Goal: Transaction & Acquisition: Purchase product/service

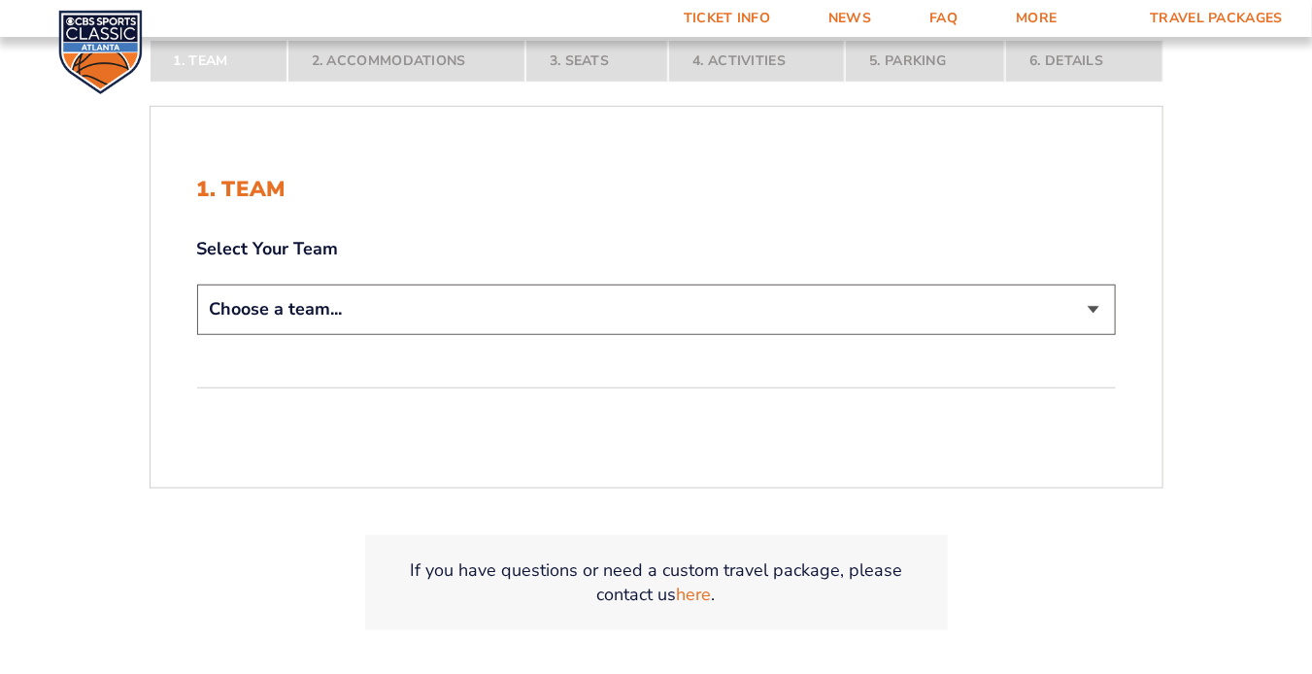
scroll to position [427, 0]
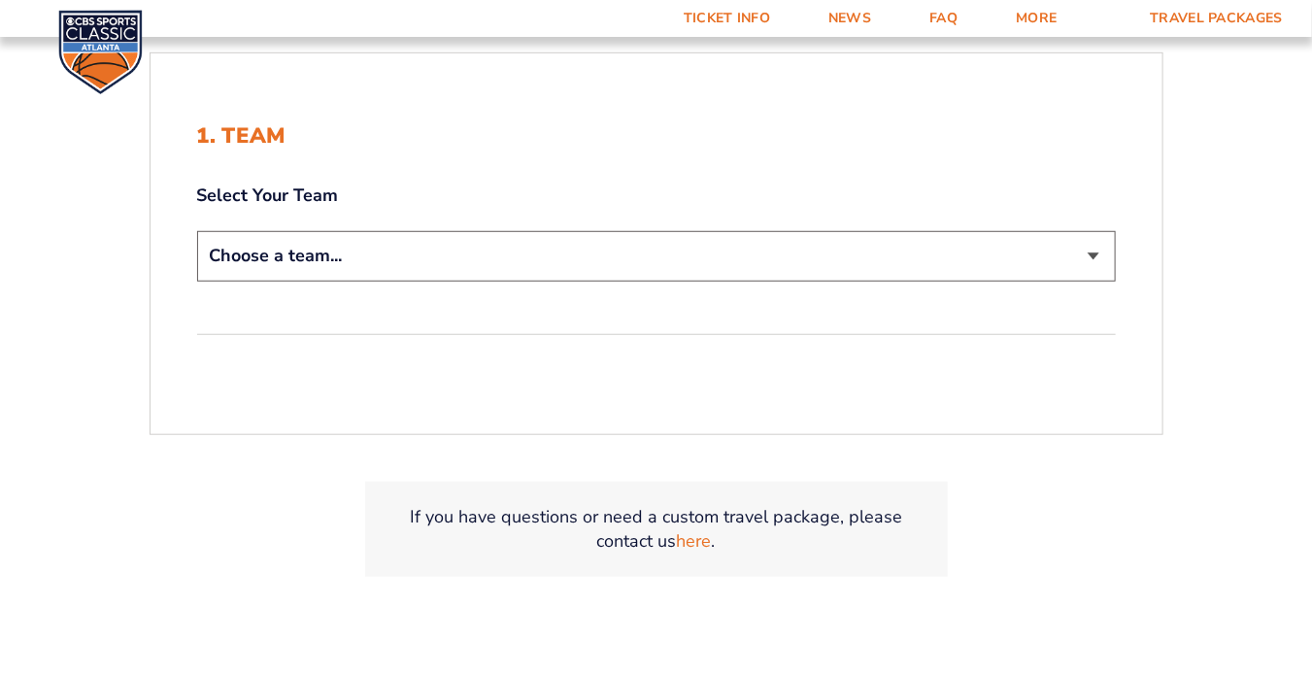
click at [1105, 255] on select "Choose a team... [US_STATE] Wildcats [US_STATE] State Buckeyes [US_STATE] Tar H…" at bounding box center [656, 256] width 919 height 50
select select "12956"
click at [197, 231] on select "Choose a team... [US_STATE] Wildcats [US_STATE] State Buckeyes [US_STATE] Tar H…" at bounding box center [656, 256] width 919 height 50
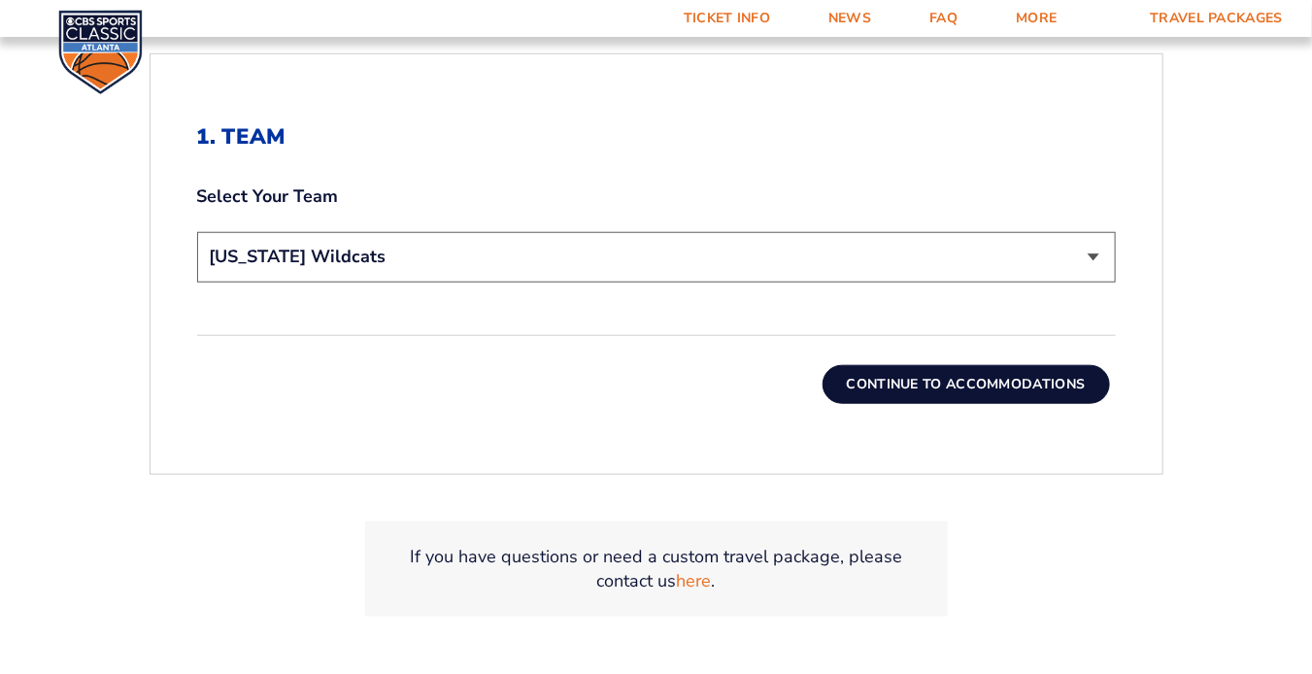
click at [922, 367] on button "Continue To Accommodations" at bounding box center [967, 384] width 288 height 39
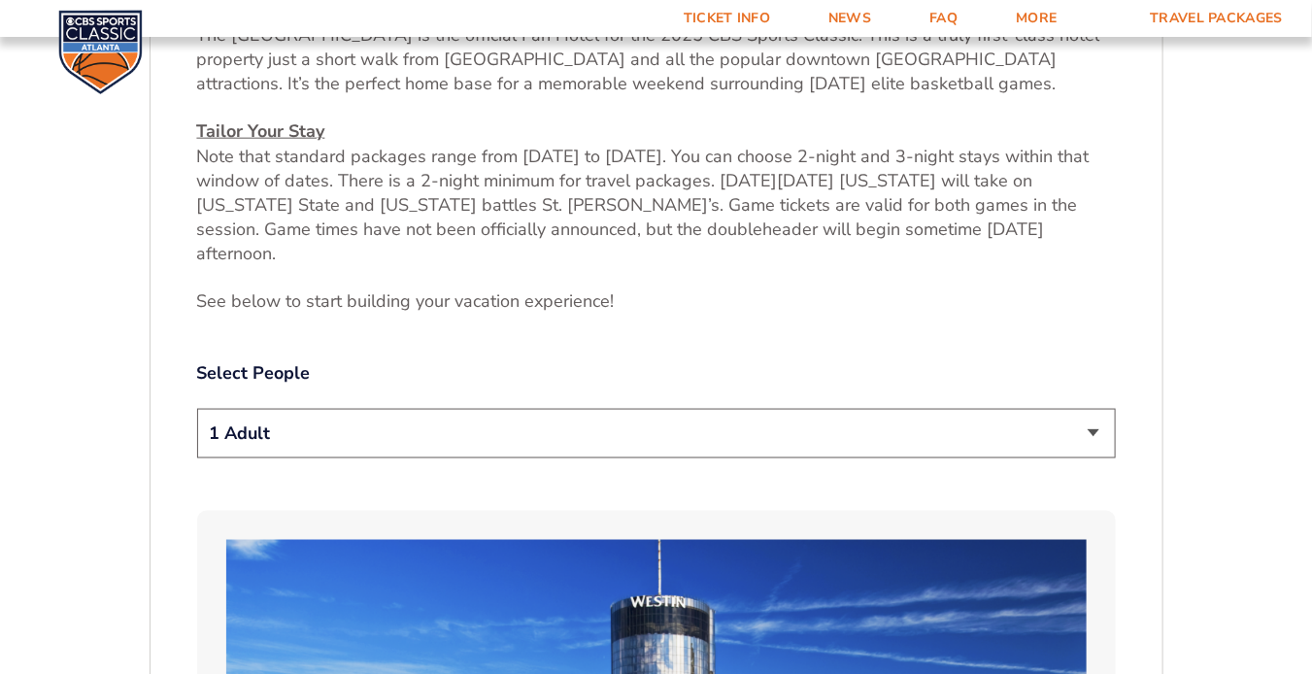
scroll to position [824, 0]
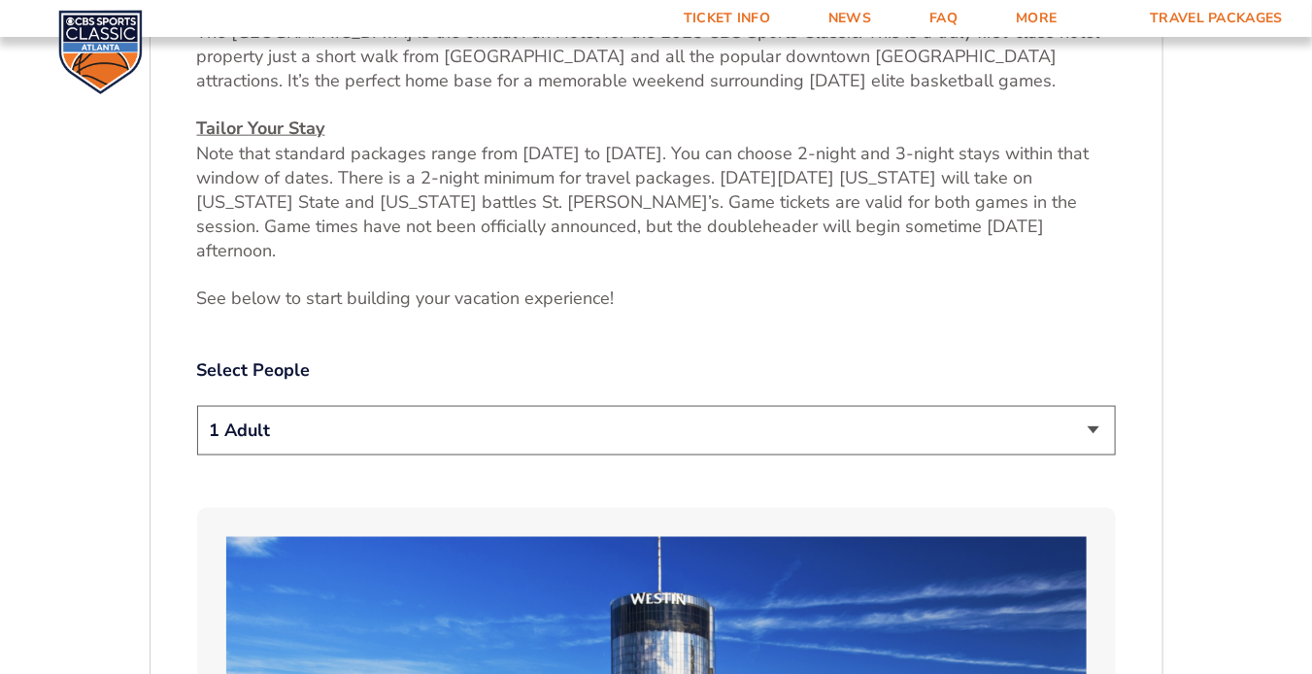
click at [1100, 407] on select "1 Adult 2 Adults 3 Adults 4 Adults 2 Adults + 1 Child 2 Adults + 2 Children 2 A…" at bounding box center [656, 431] width 919 height 50
click at [197, 406] on select "1 Adult 2 Adults 3 Adults 4 Adults 2 Adults + 1 Child 2 Adults + 2 Children 2 A…" at bounding box center [656, 431] width 919 height 50
select select "2 Adults"
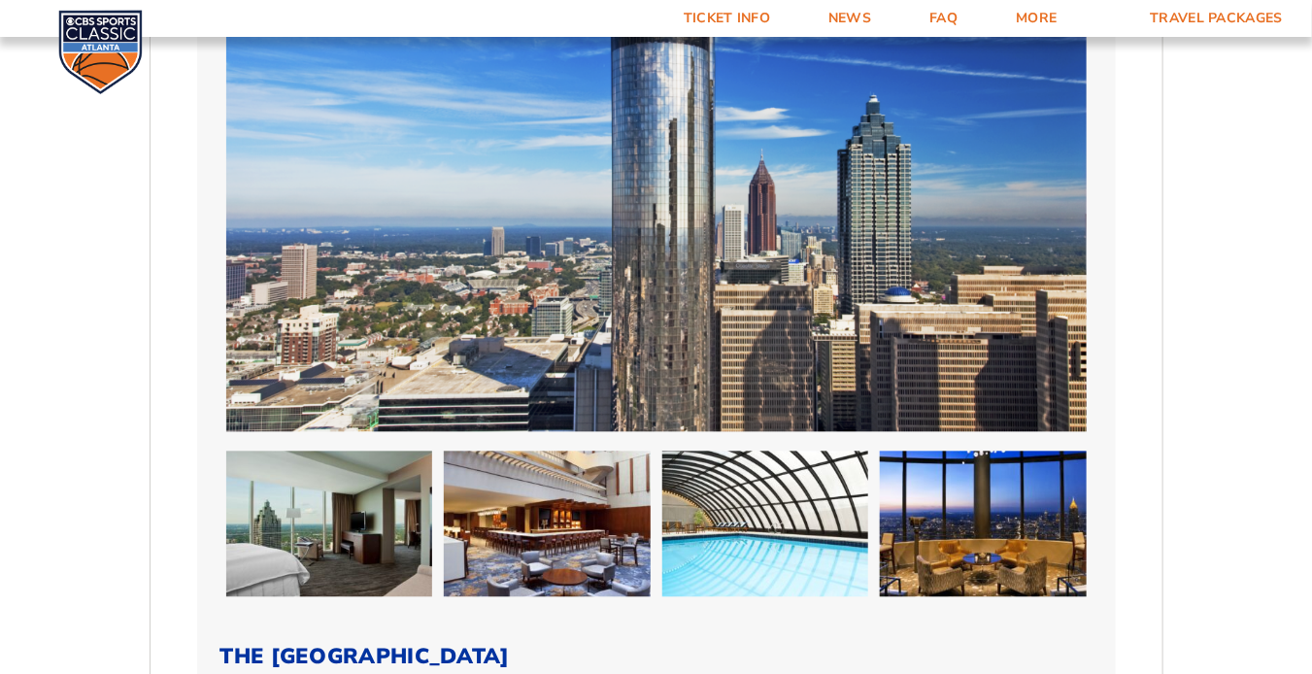
scroll to position [2003, 0]
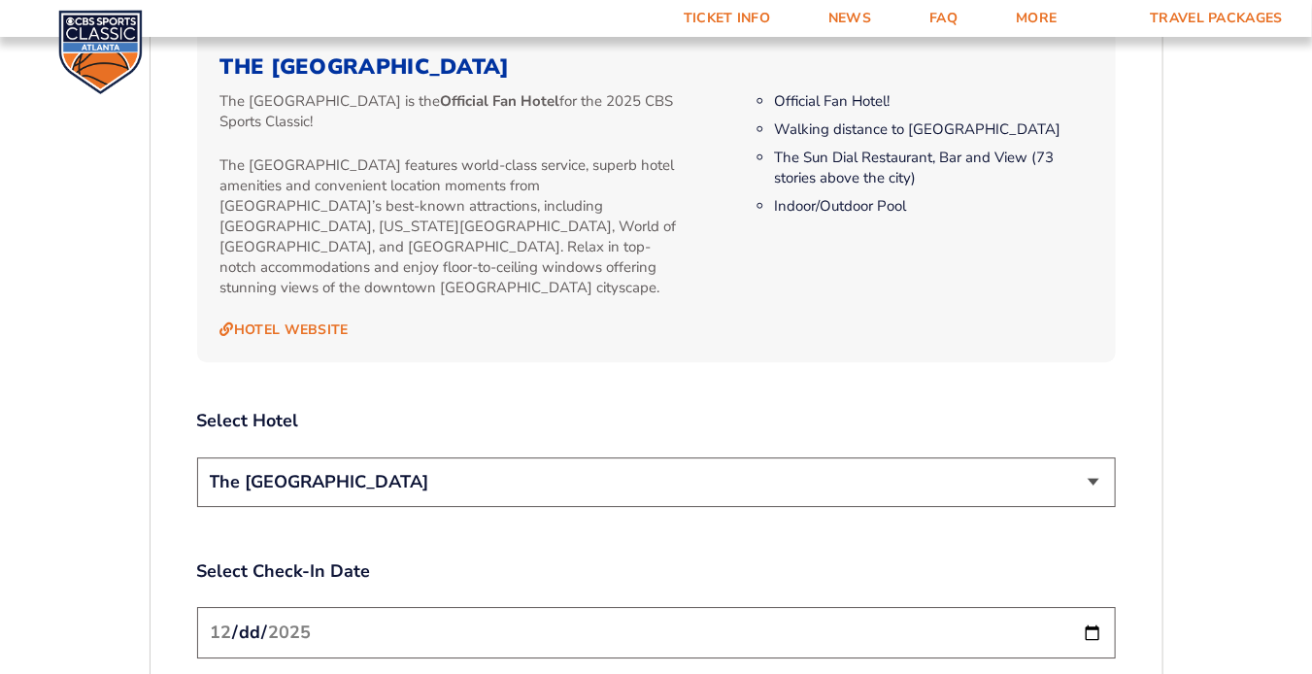
click at [1088, 458] on select "The [GEOGRAPHIC_DATA]" at bounding box center [656, 483] width 919 height 50
click at [197, 458] on select "The [GEOGRAPHIC_DATA]" at bounding box center [656, 483] width 919 height 50
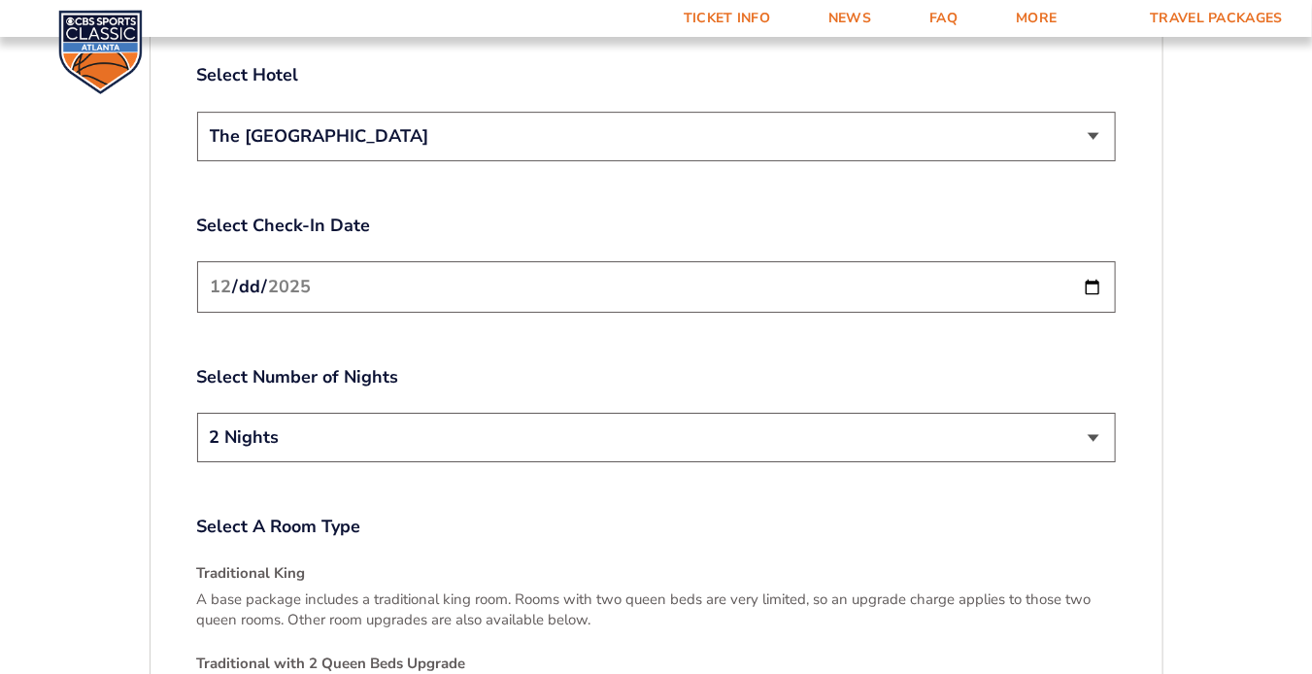
scroll to position [2353, 0]
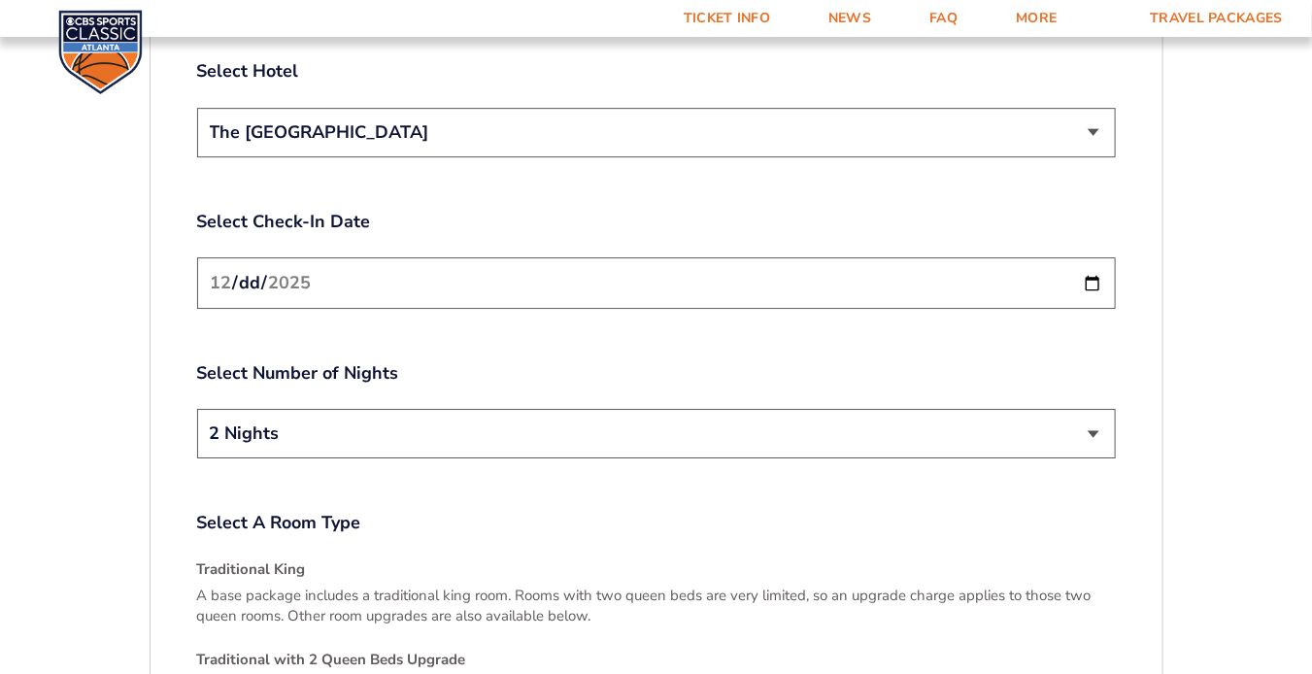
click at [1093, 257] on input "2025-12-19" at bounding box center [656, 282] width 919 height 51
click at [544, 409] on select "2 Nights 3 Nights" at bounding box center [656, 434] width 919 height 50
click at [897, 257] on input "2025-12-20" at bounding box center [656, 282] width 919 height 51
click at [1093, 257] on input "2025-12-20" at bounding box center [656, 282] width 919 height 51
type input "2025-12-19"
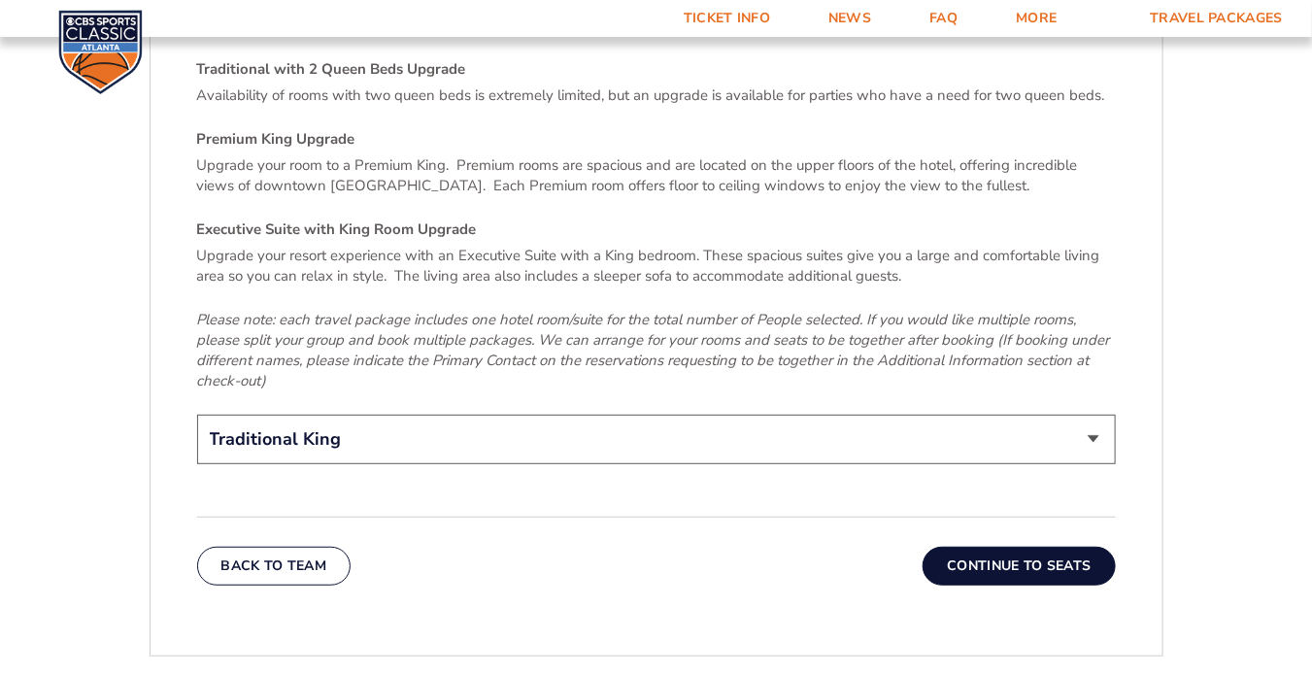
click at [984, 547] on button "Continue To Seats" at bounding box center [1019, 566] width 192 height 39
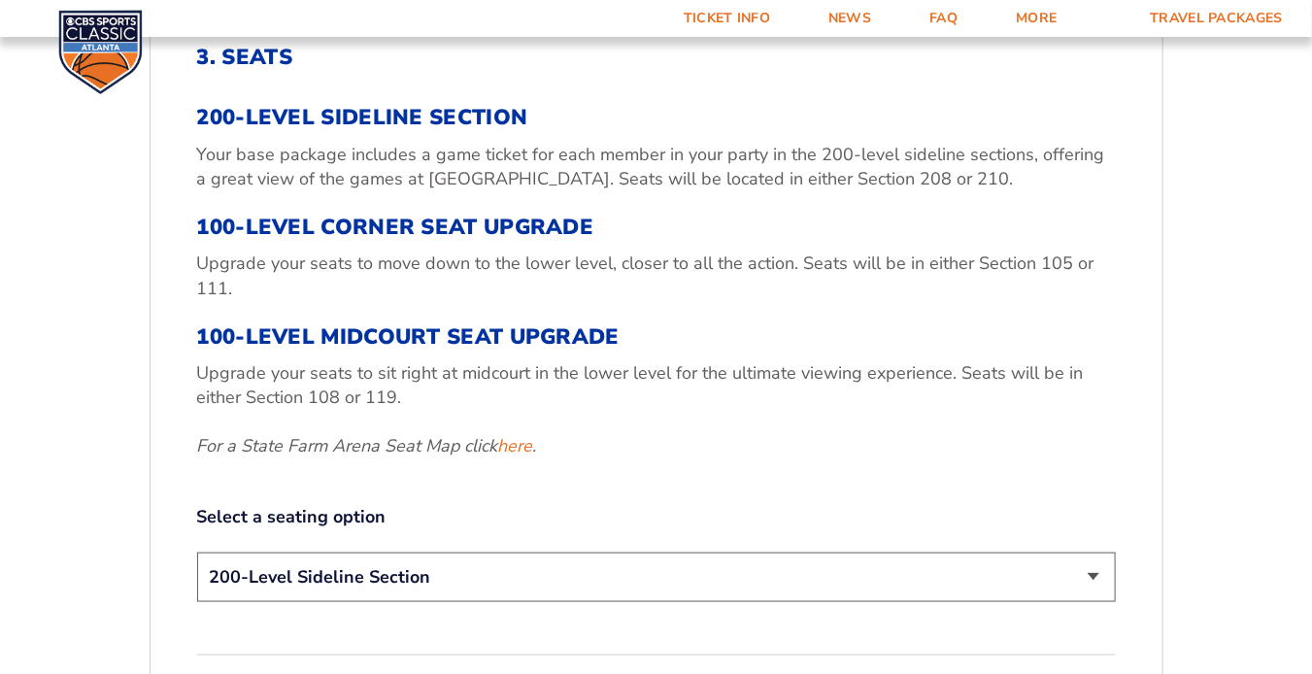
scroll to position [668, 0]
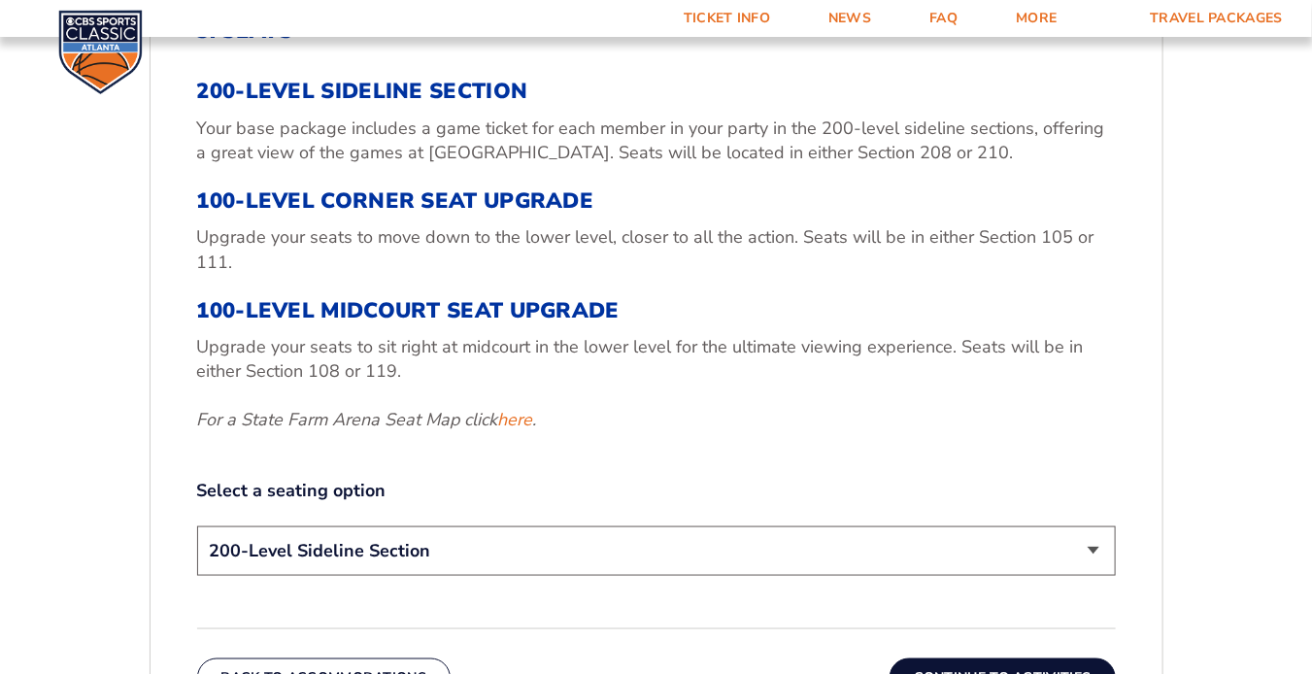
click at [1016, 667] on button "Continue To Activities" at bounding box center [1003, 678] width 226 height 39
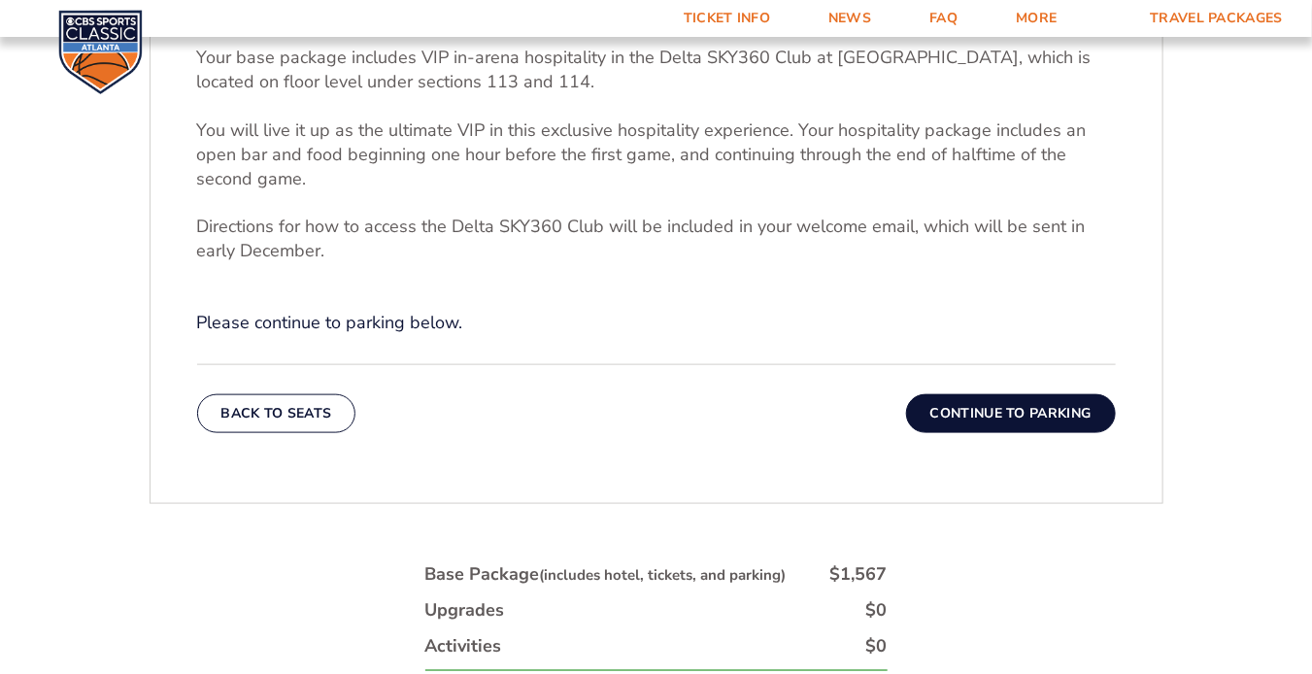
scroll to position [707, 0]
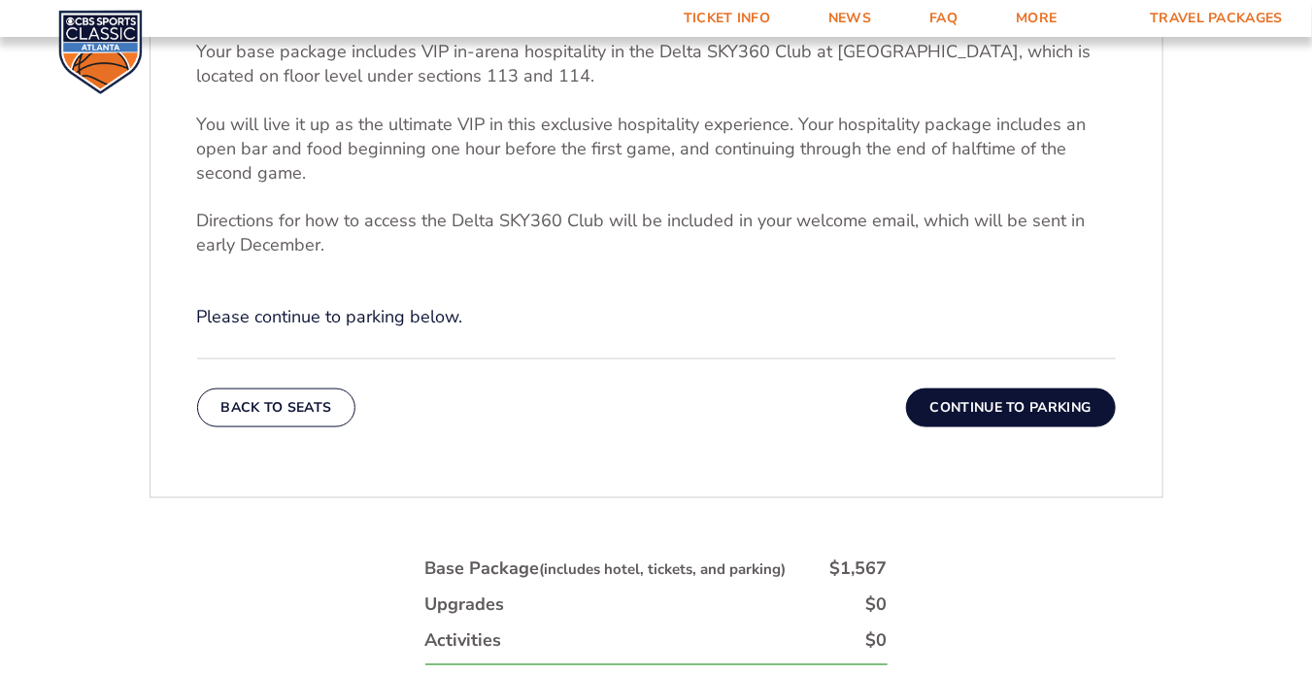
click at [950, 409] on button "Continue To Parking" at bounding box center [1011, 408] width 210 height 39
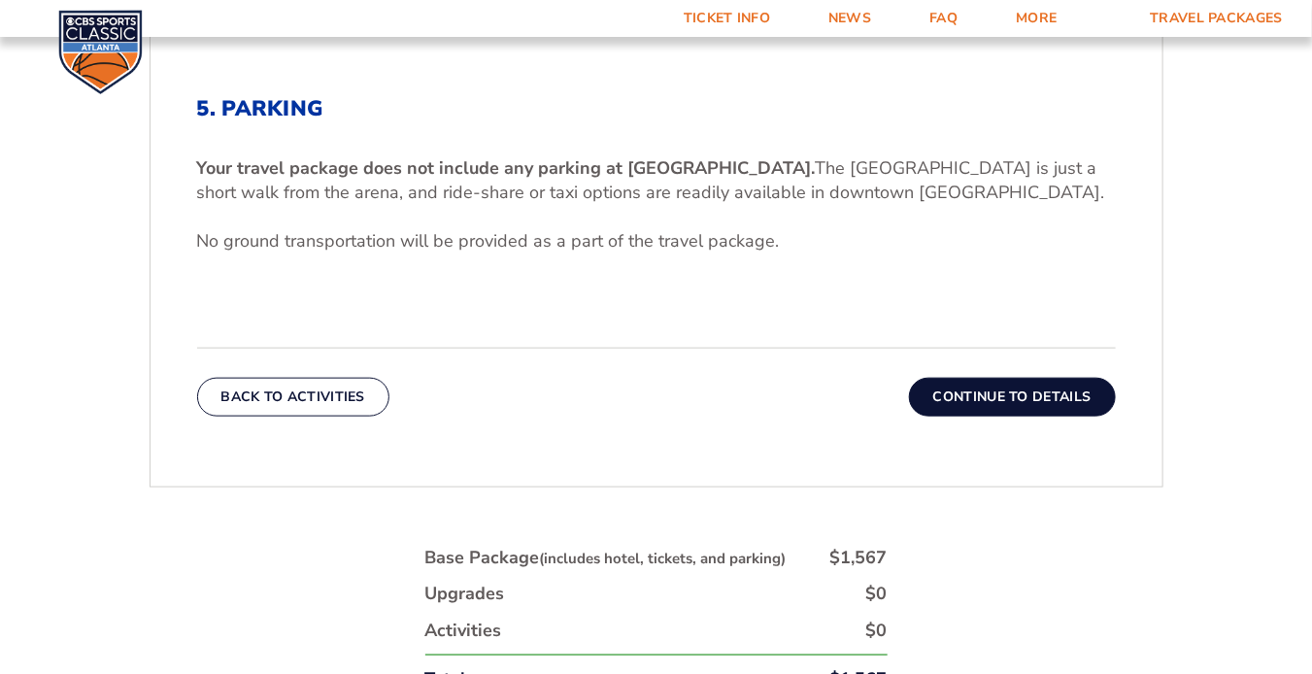
scroll to position [629, 0]
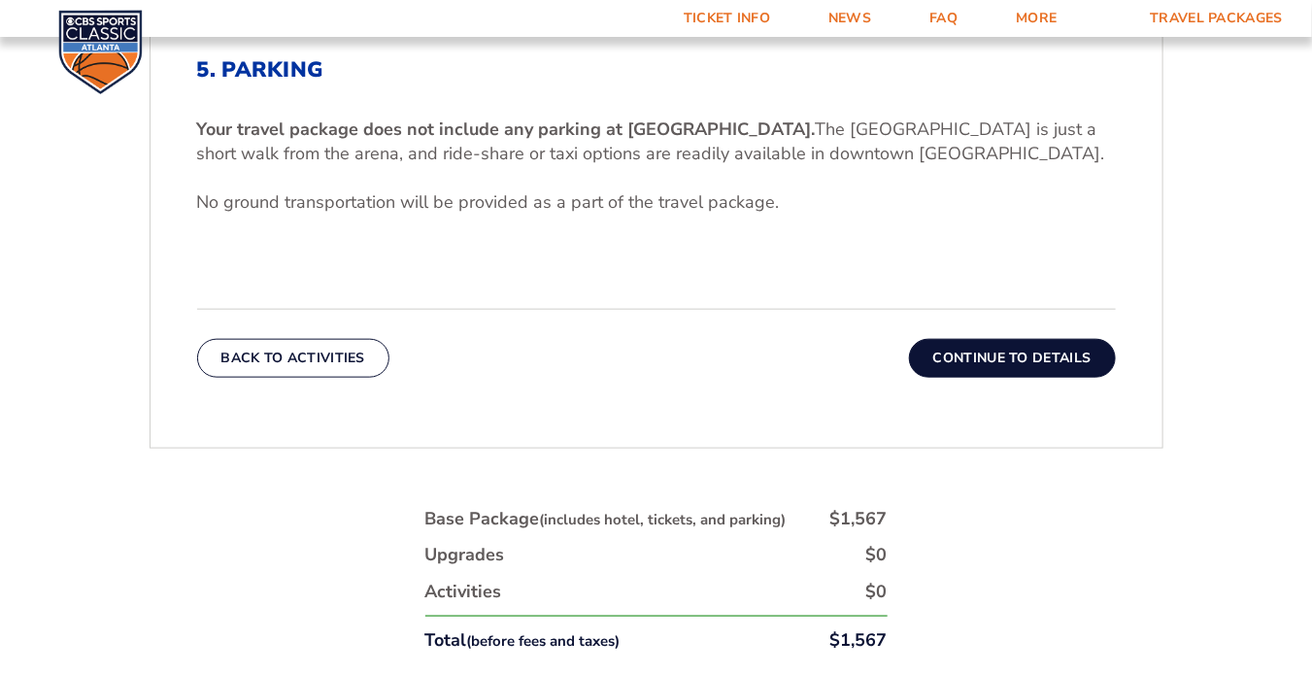
click at [975, 358] on button "Continue To Details" at bounding box center [1012, 358] width 207 height 39
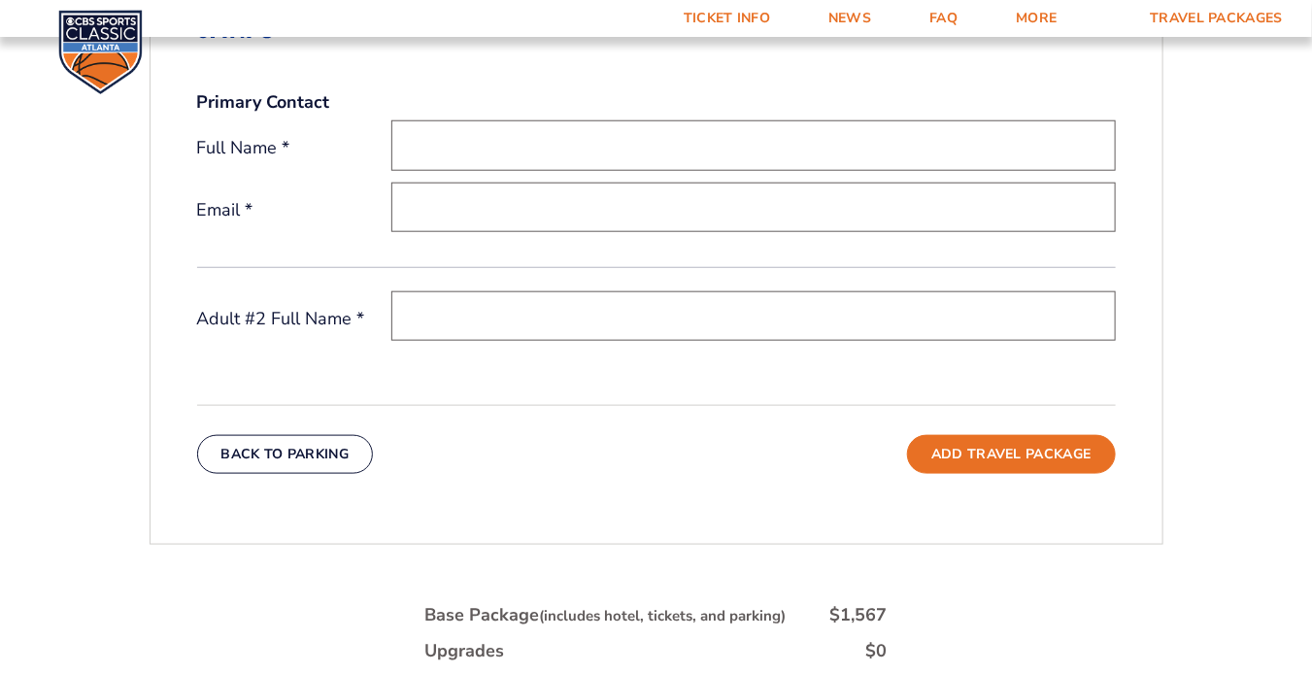
scroll to position [1258, 0]
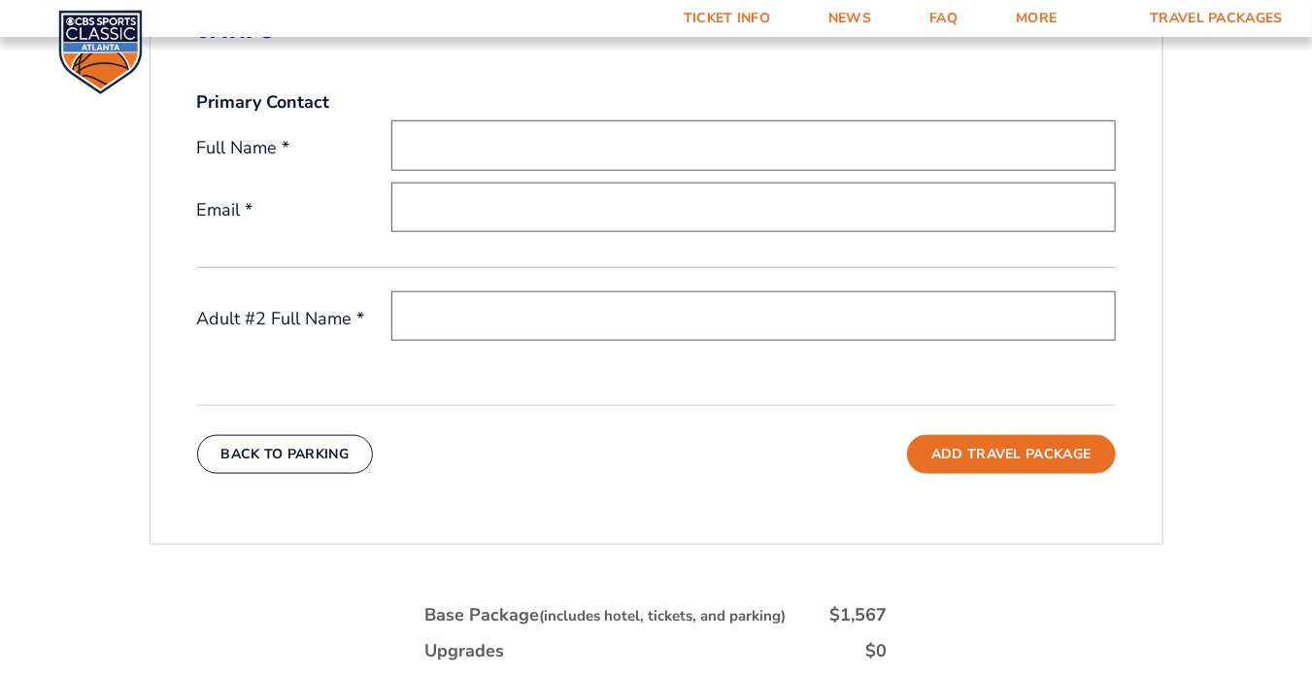
click at [608, 150] on input "text" at bounding box center [753, 145] width 725 height 50
type input "[PERSON_NAME]"
type input "[EMAIL_ADDRESS][DOMAIN_NAME]"
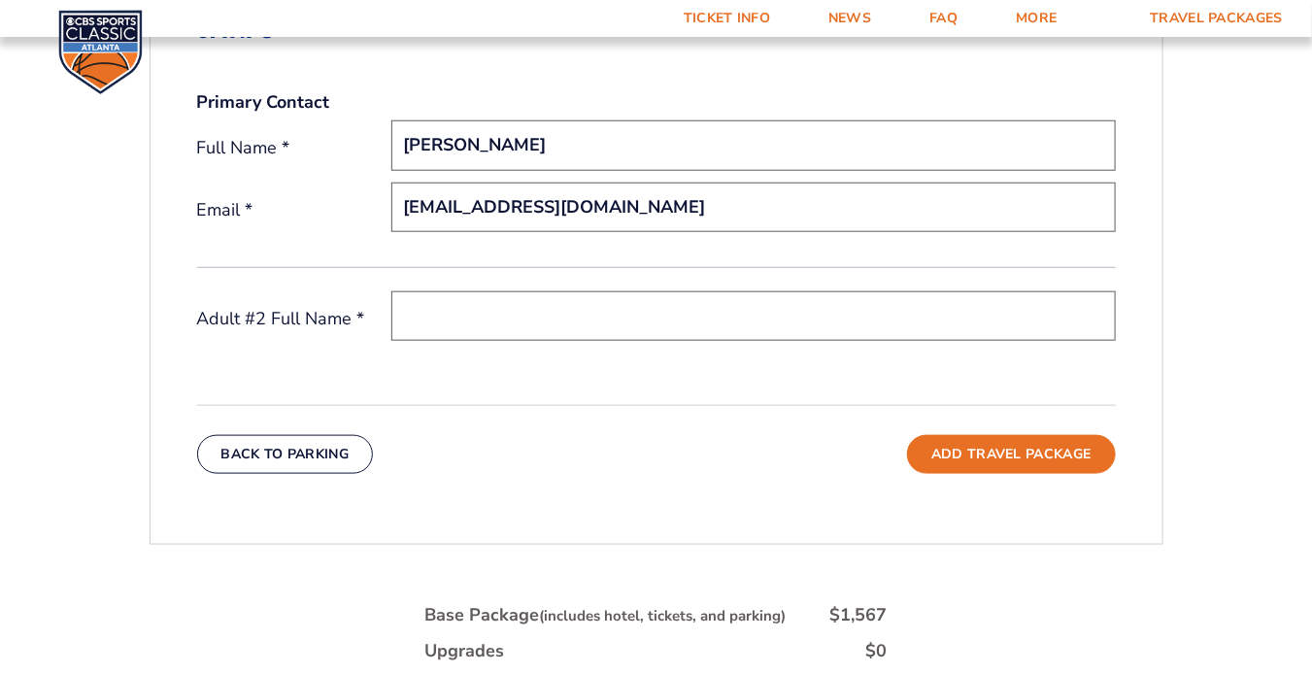
click at [551, 311] on input "text" at bounding box center [753, 316] width 725 height 50
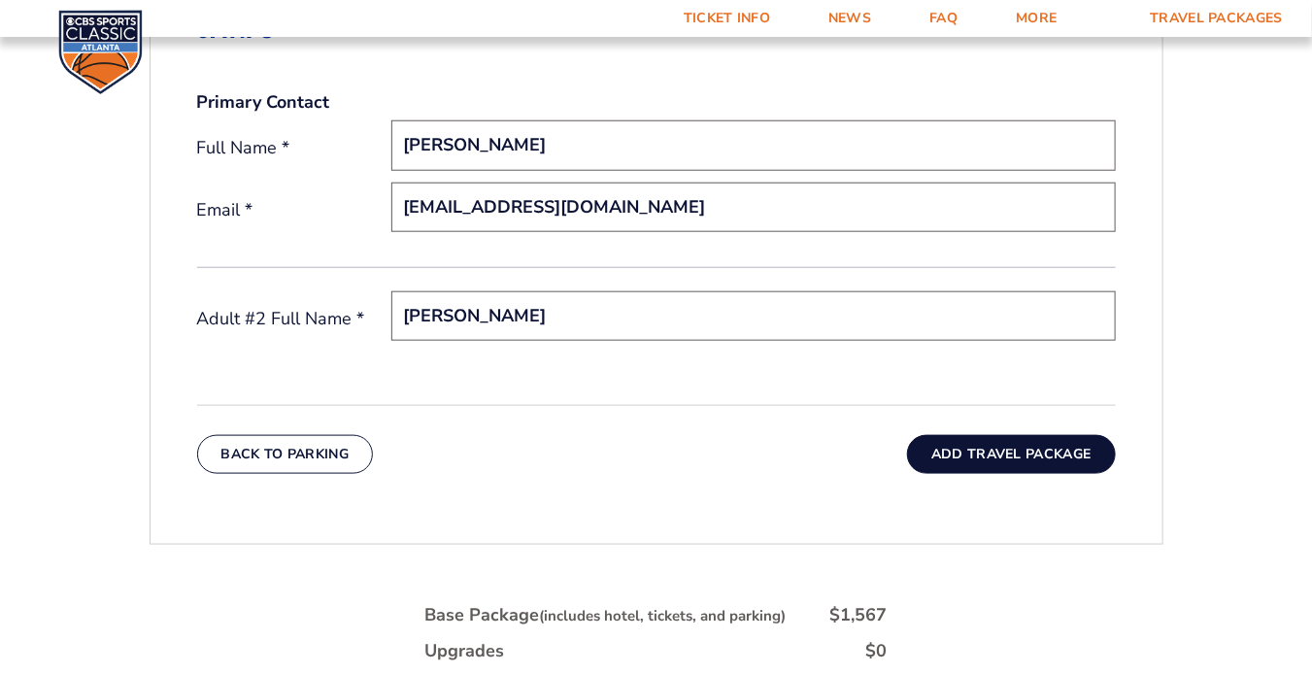
type input "[PERSON_NAME]"
click at [964, 451] on button "Add Travel Package" at bounding box center [1011, 454] width 208 height 39
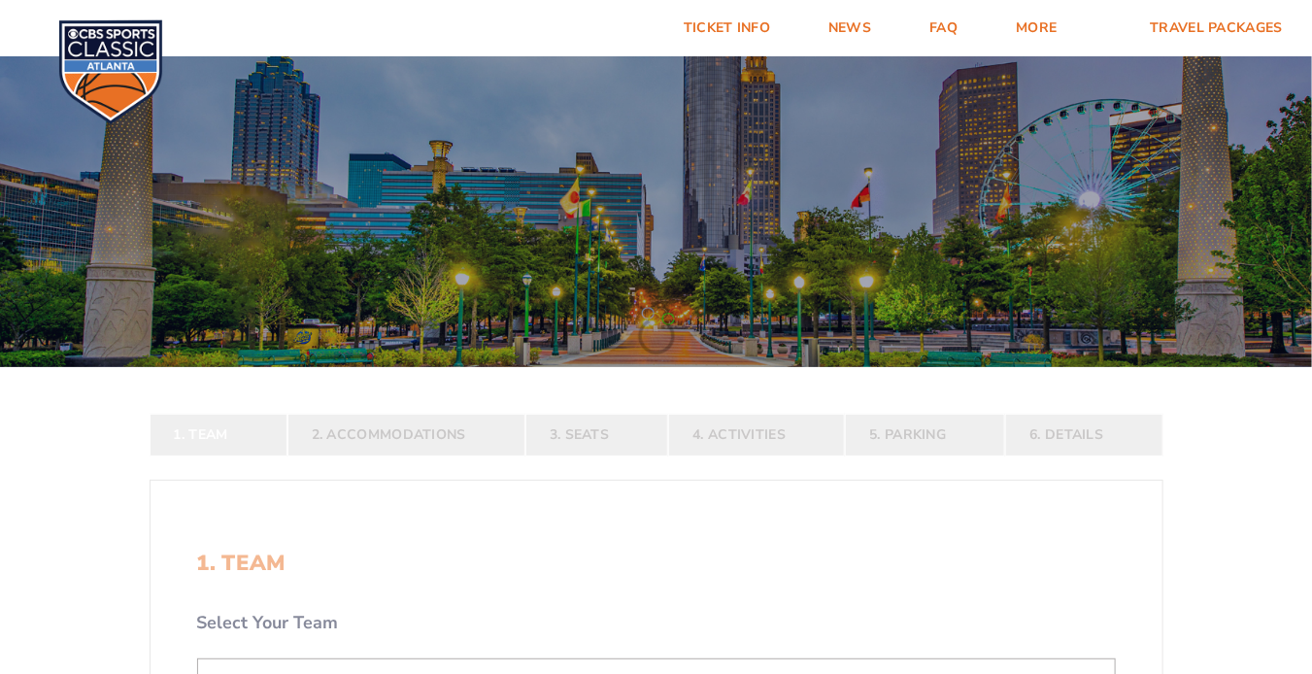
scroll to position [590, 0]
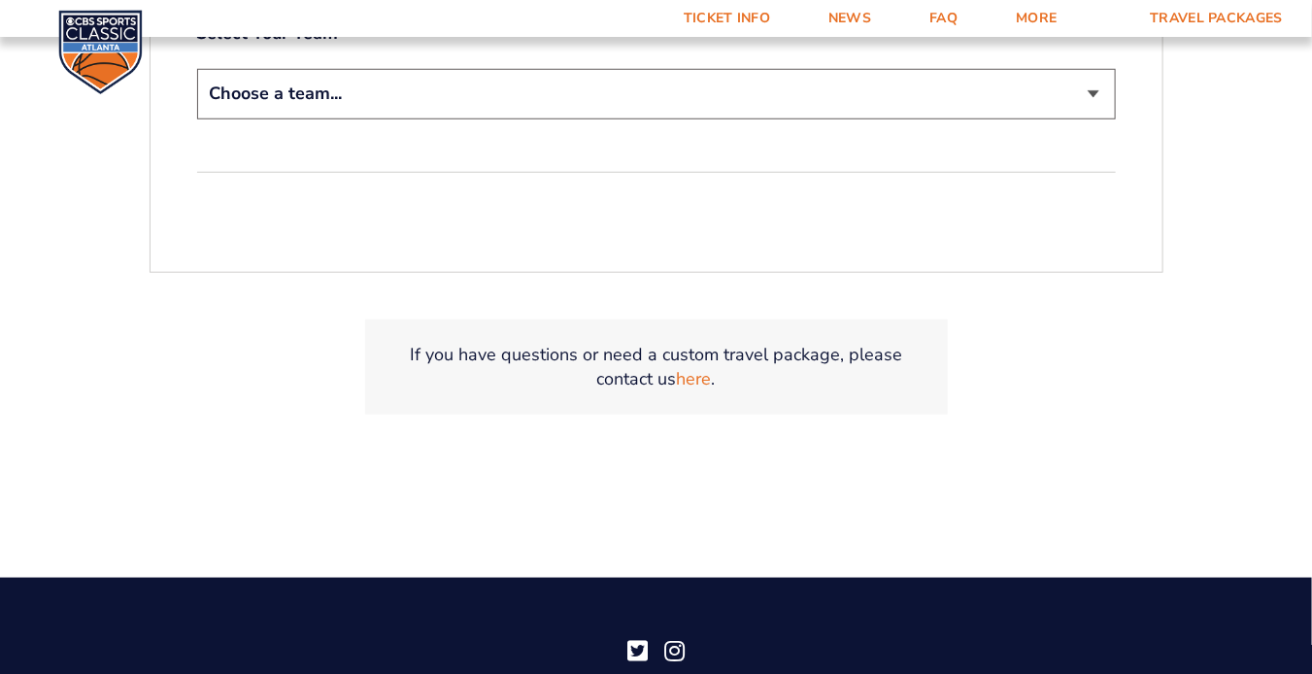
click at [1094, 86] on select "Choose a team... Kentucky Wildcats Ohio State Buckeyes North Carolina Tar Heels…" at bounding box center [656, 94] width 919 height 50
select select "12956"
click at [197, 69] on select "Choose a team... Kentucky Wildcats Ohio State Buckeyes North Carolina Tar Heels…" at bounding box center [656, 94] width 919 height 50
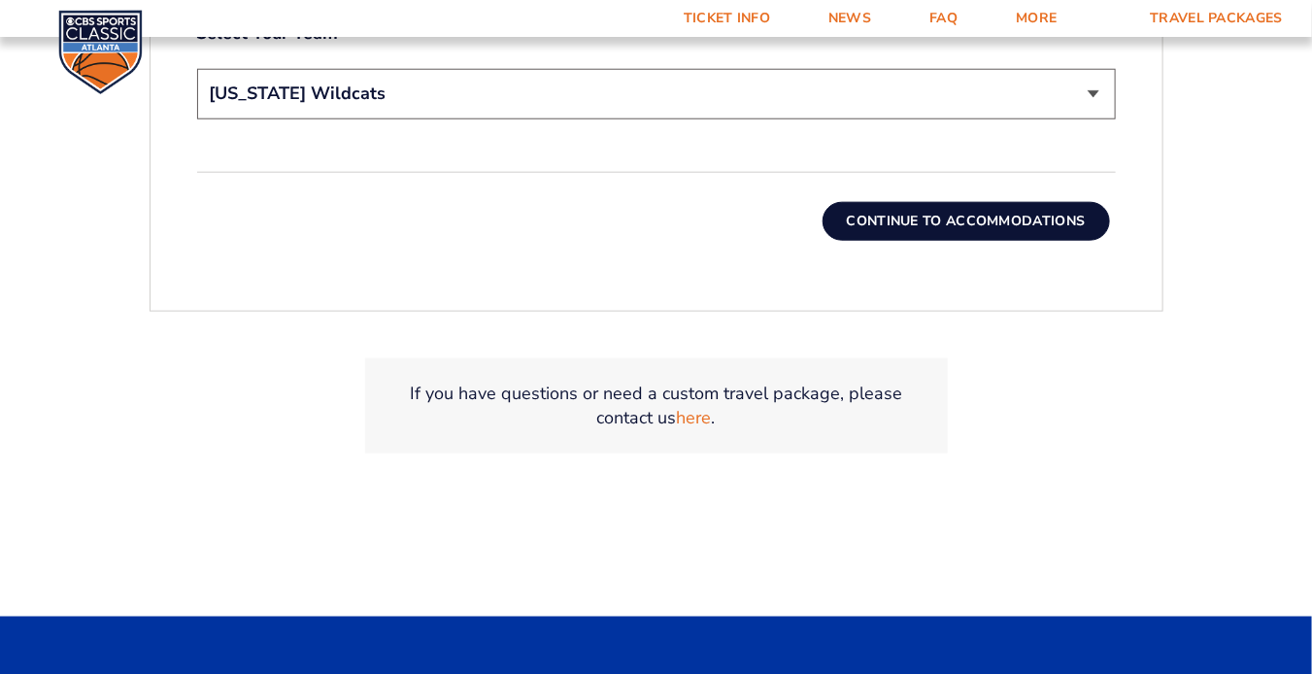
click at [998, 214] on button "Continue To Accommodations" at bounding box center [967, 221] width 288 height 39
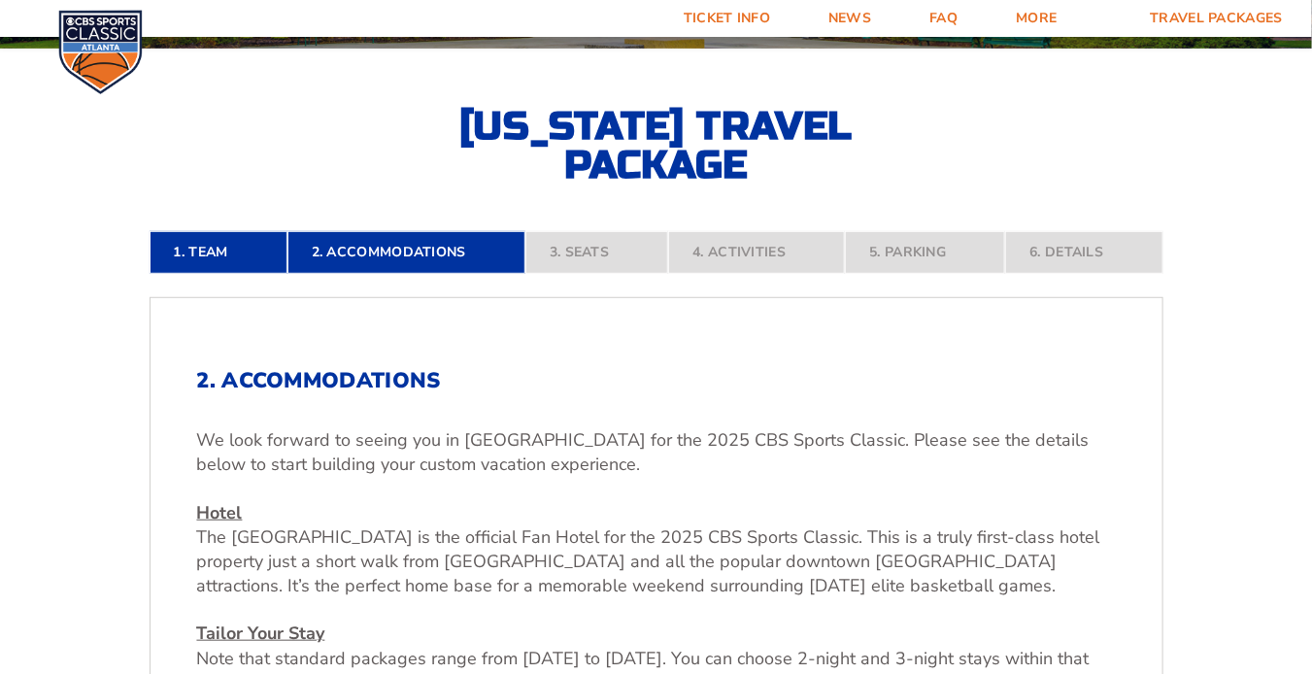
scroll to position [908, 0]
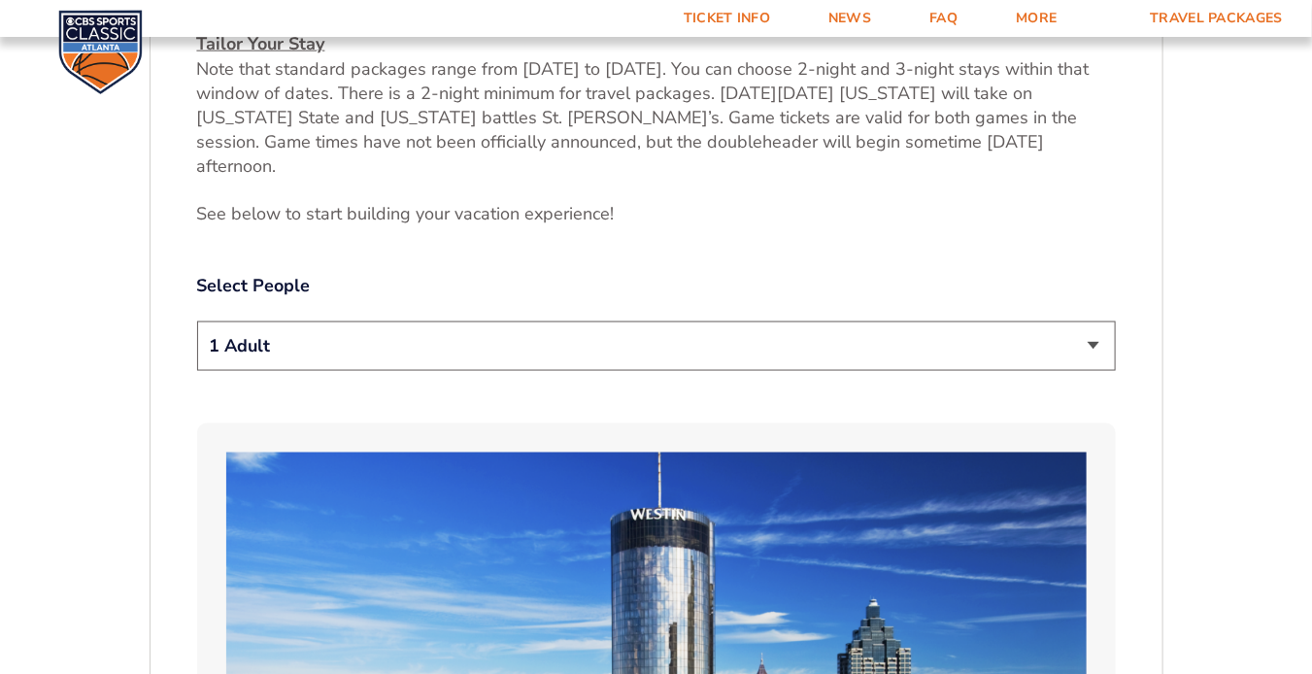
click at [1101, 322] on select "1 Adult 2 Adults 3 Adults 4 Adults 2 Adults + 1 Child 2 Adults + 2 Children 2 A…" at bounding box center [656, 347] width 919 height 50
select select "2 Adults"
click at [197, 322] on select "1 Adult 2 Adults 3 Adults 4 Adults 2 Adults + 1 Child 2 Adults + 2 Children 2 A…" at bounding box center [656, 347] width 919 height 50
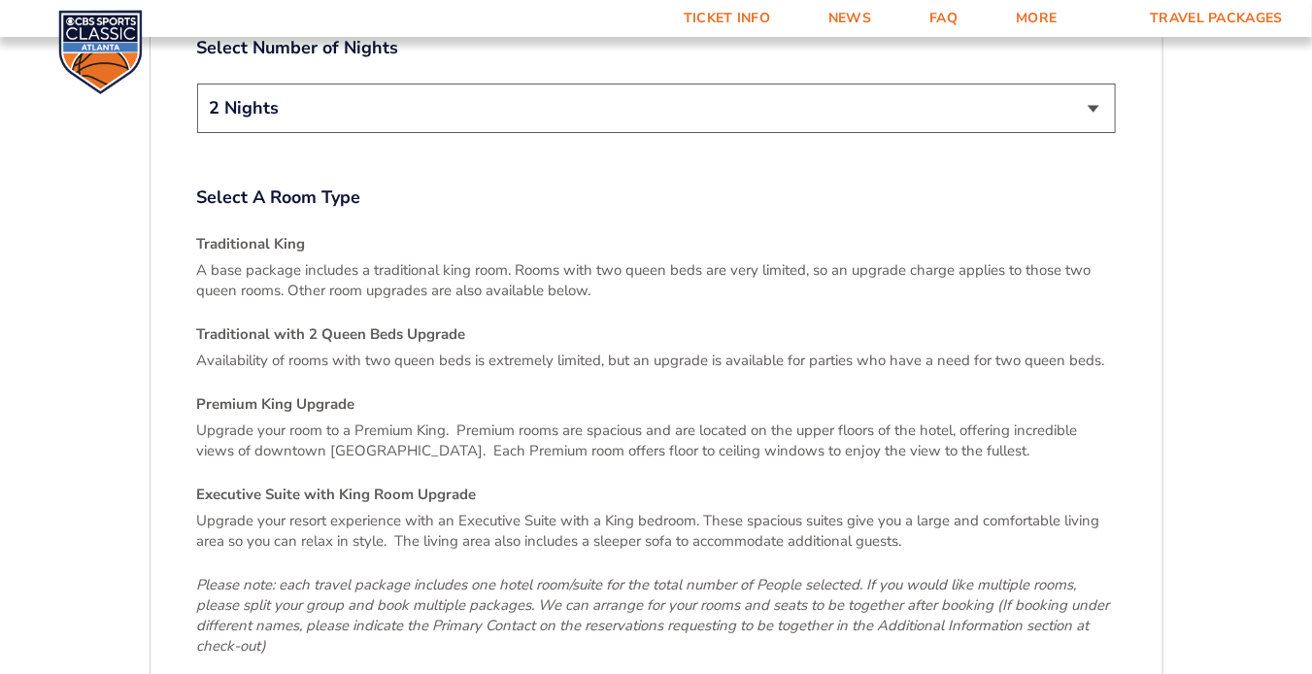
scroll to position [3269, 0]
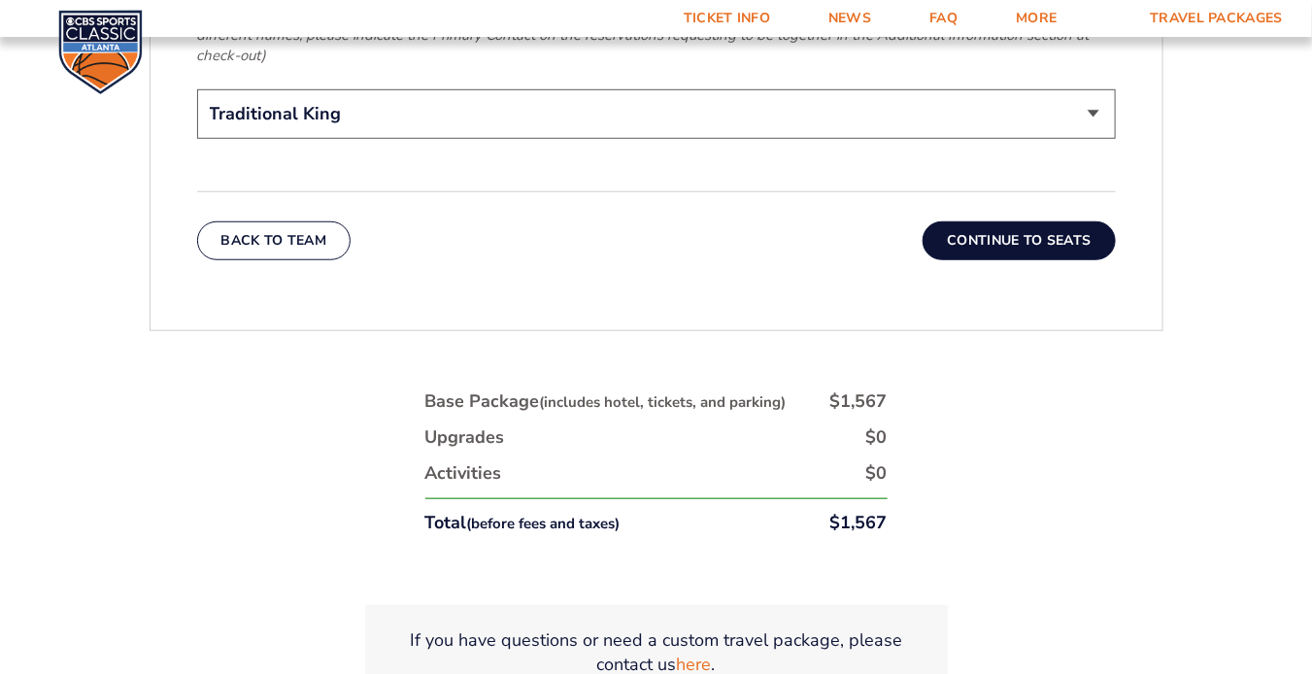
click at [1041, 221] on button "Continue To Seats" at bounding box center [1019, 240] width 192 height 39
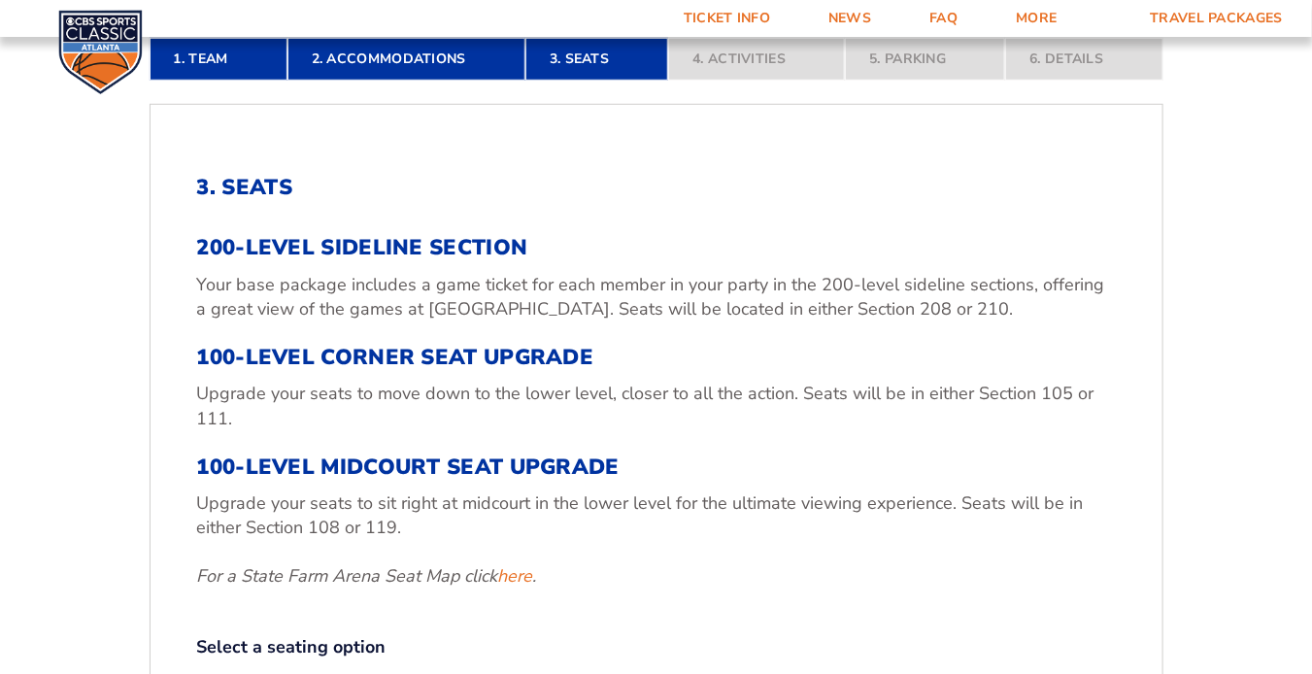
scroll to position [552, 0]
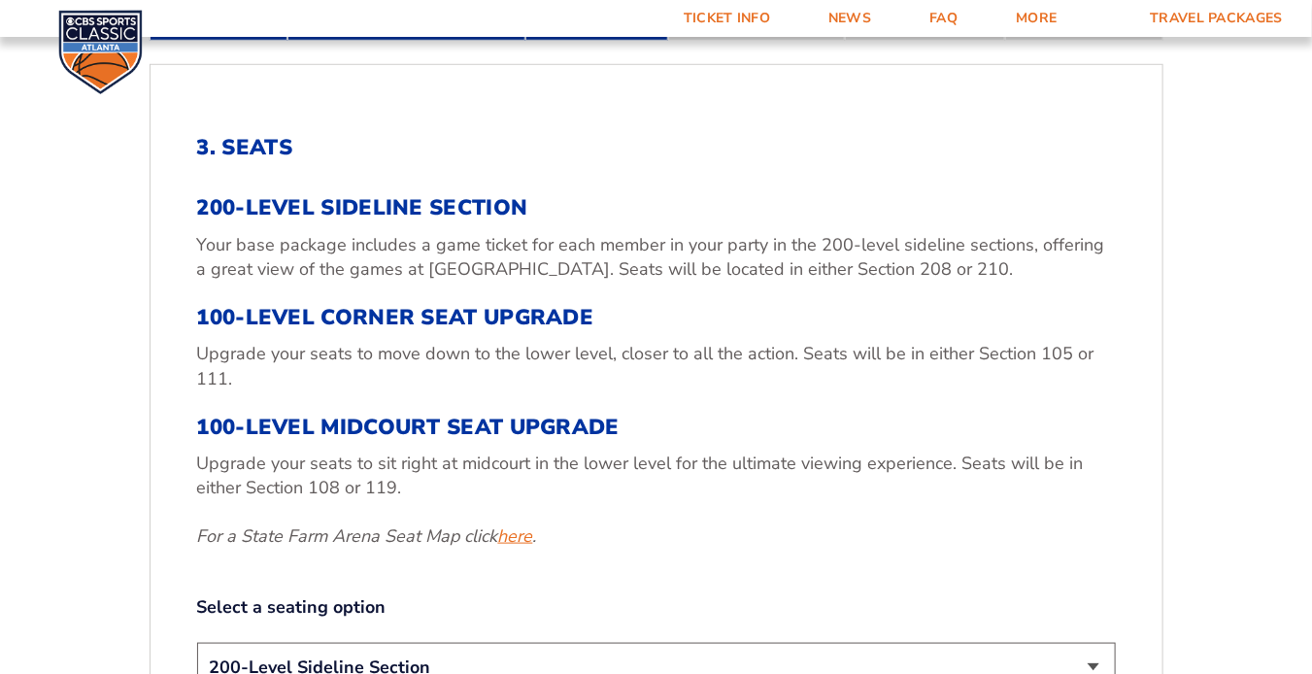
click at [509, 532] on link "here" at bounding box center [515, 537] width 35 height 24
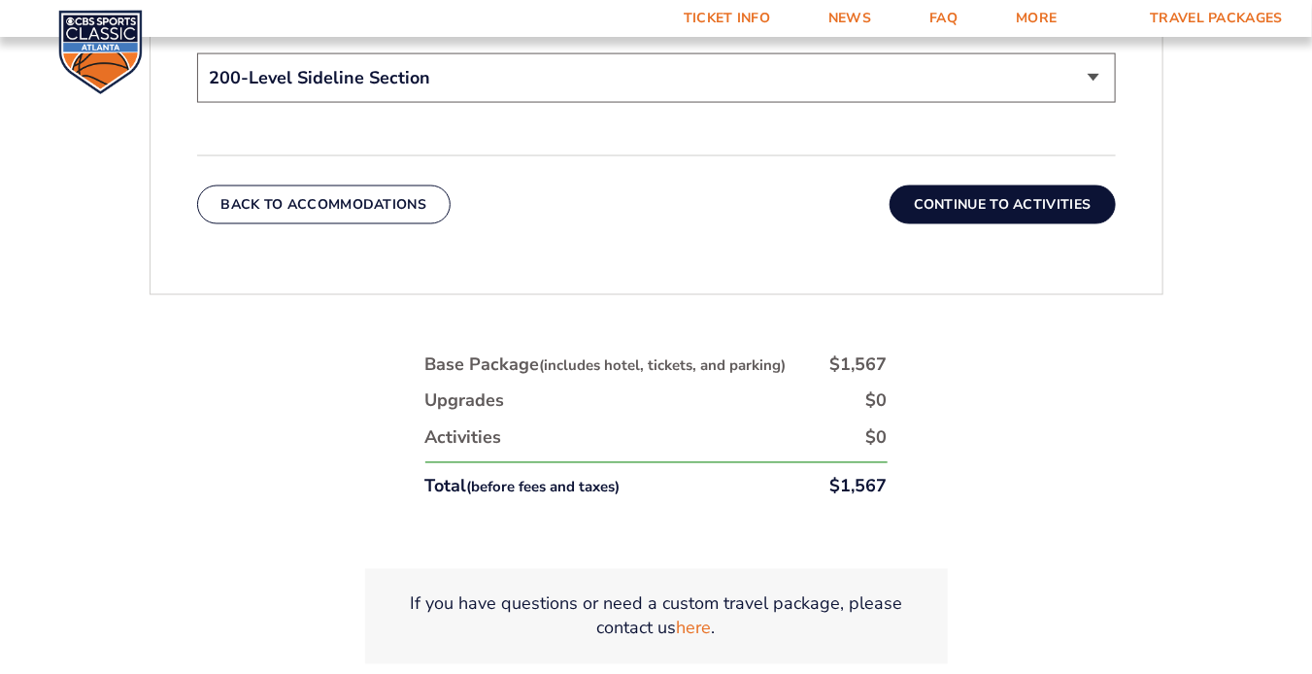
click at [1098, 77] on select "200-Level Sideline Section 100-Level Corner Seat Upgrade (+$120 per person) 100…" at bounding box center [656, 78] width 919 height 50
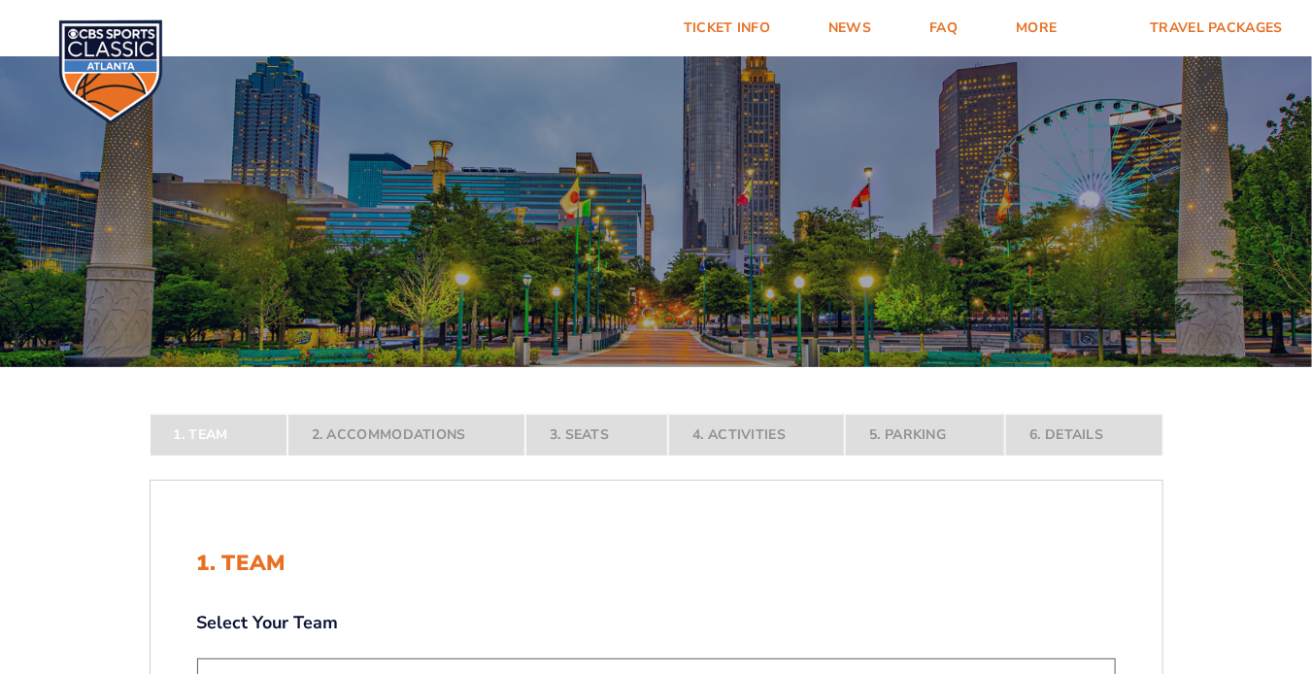
scroll to position [590, 0]
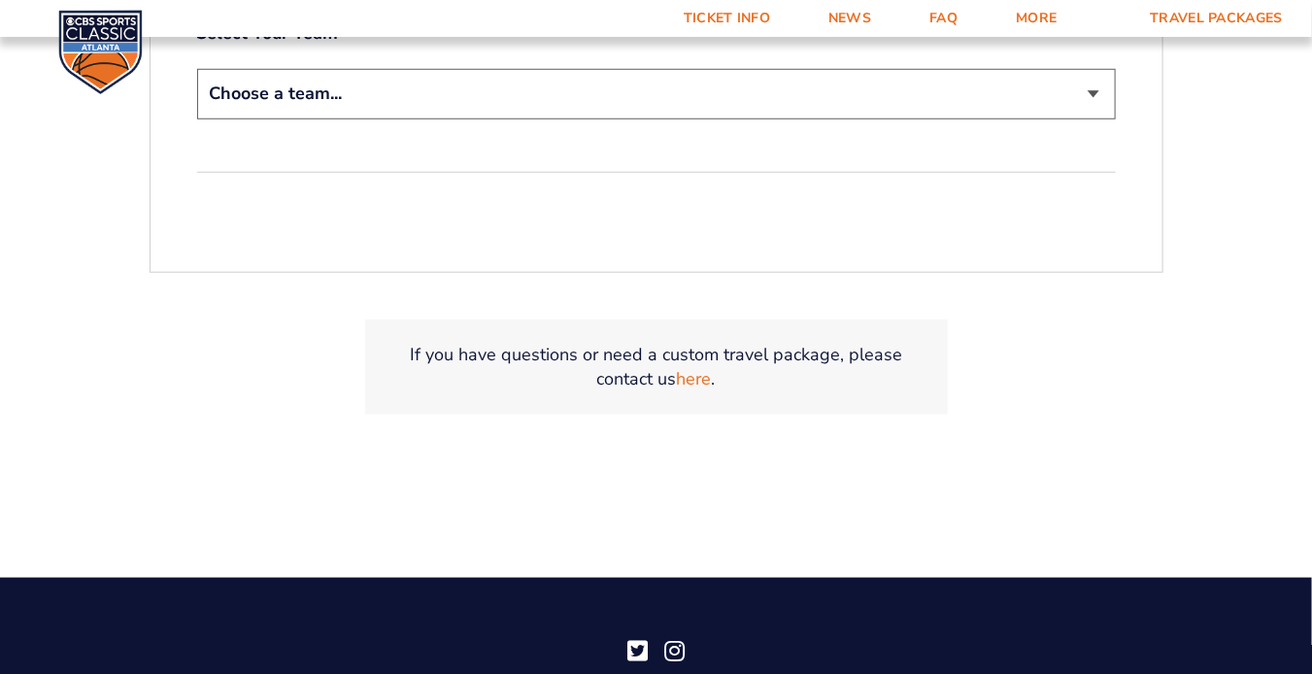
click at [1094, 100] on select "Choose a team... [US_STATE] Wildcats [US_STATE] State Buckeyes [US_STATE] Tar H…" at bounding box center [656, 94] width 919 height 50
select select "12956"
click at [197, 69] on select "Choose a team... Kentucky Wildcats Ohio State Buckeyes North Carolina Tar Heels…" at bounding box center [656, 94] width 919 height 50
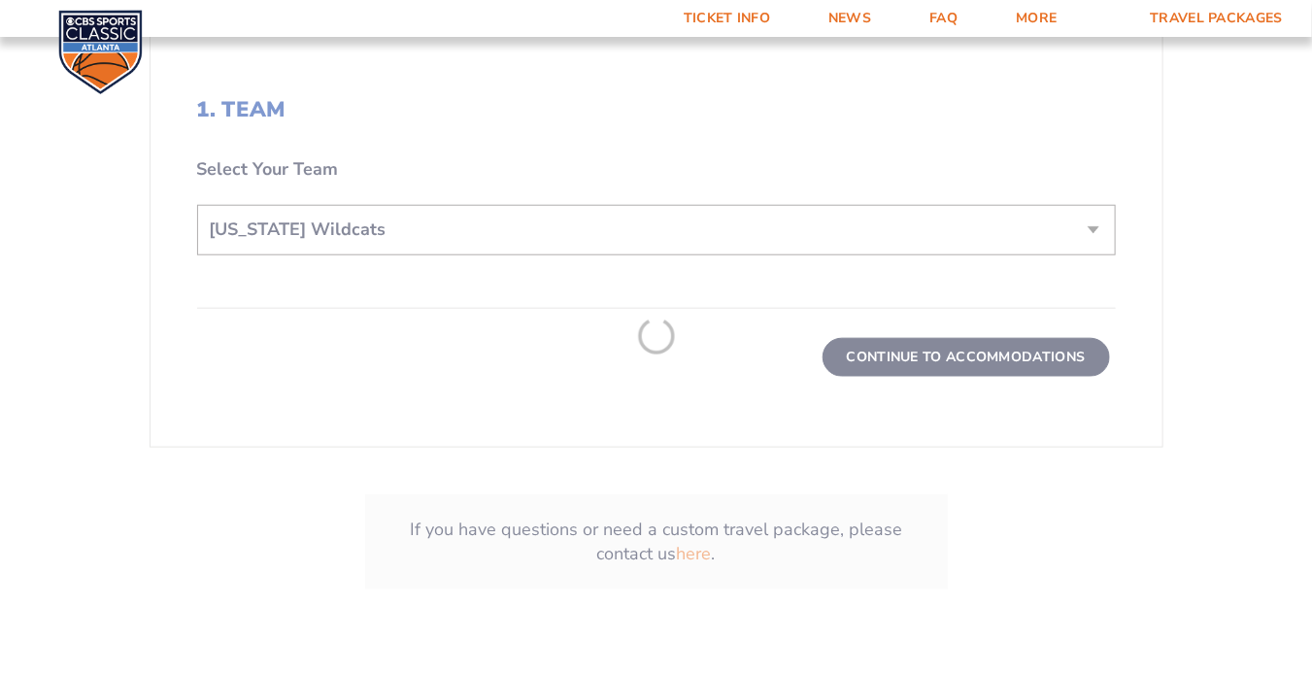
scroll to position [726, 0]
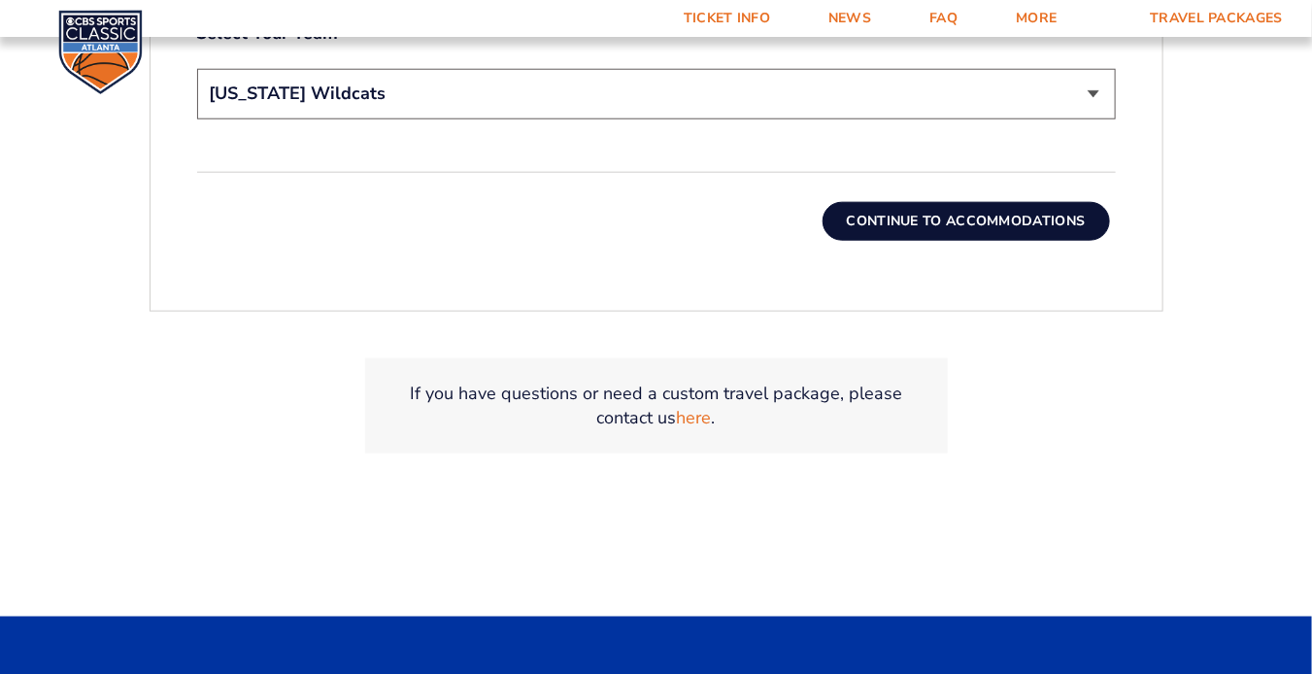
click at [942, 209] on button "Continue To Accommodations" at bounding box center [967, 221] width 288 height 39
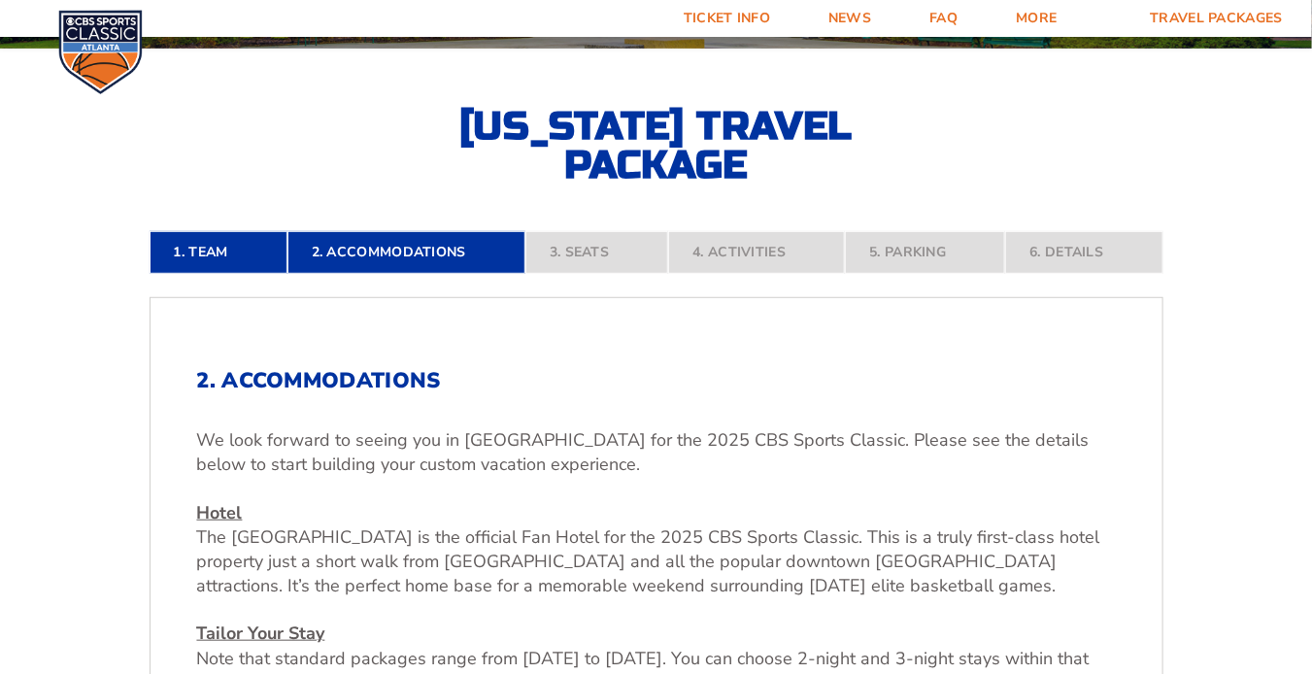
scroll to position [908, 0]
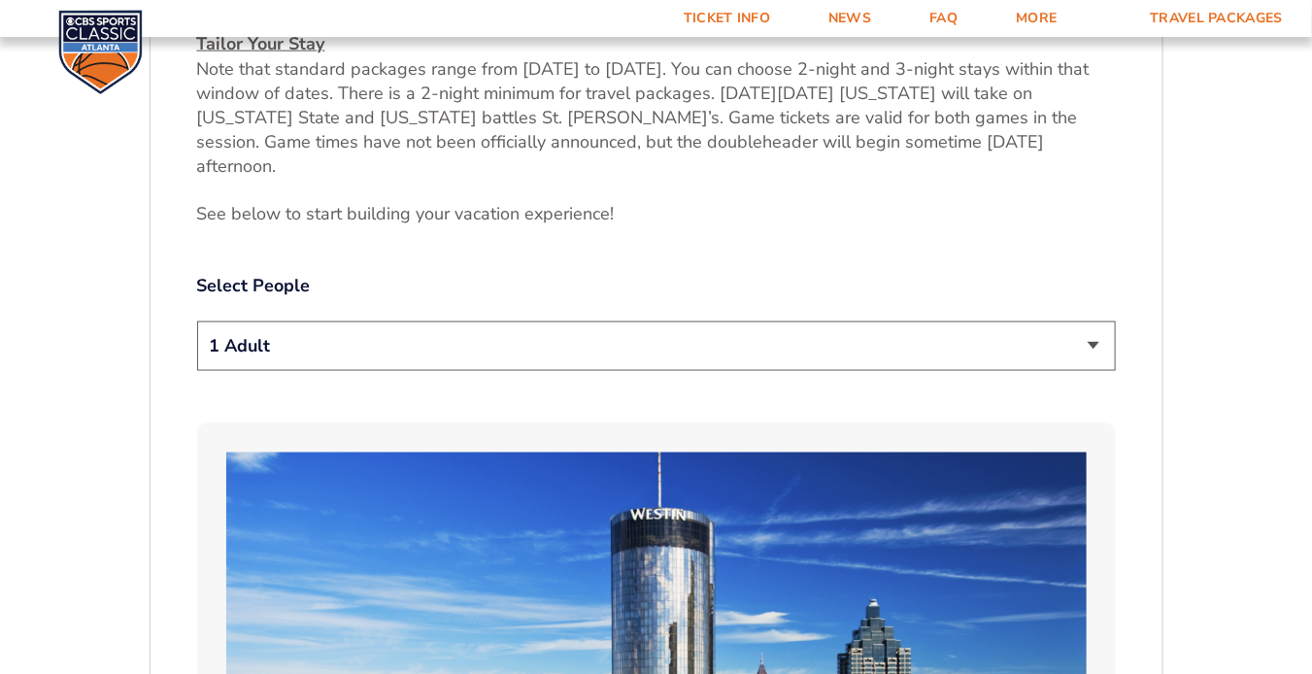
click at [1091, 322] on select "1 Adult 2 Adults 3 Adults 4 Adults 2 Adults + 1 Child 2 Adults + 2 Children 2 A…" at bounding box center [656, 347] width 919 height 50
select select "2 Adults"
click at [197, 322] on select "1 Adult 2 Adults 3 Adults 4 Adults 2 Adults + 1 Child 2 Adults + 2 Children 2 A…" at bounding box center [656, 347] width 919 height 50
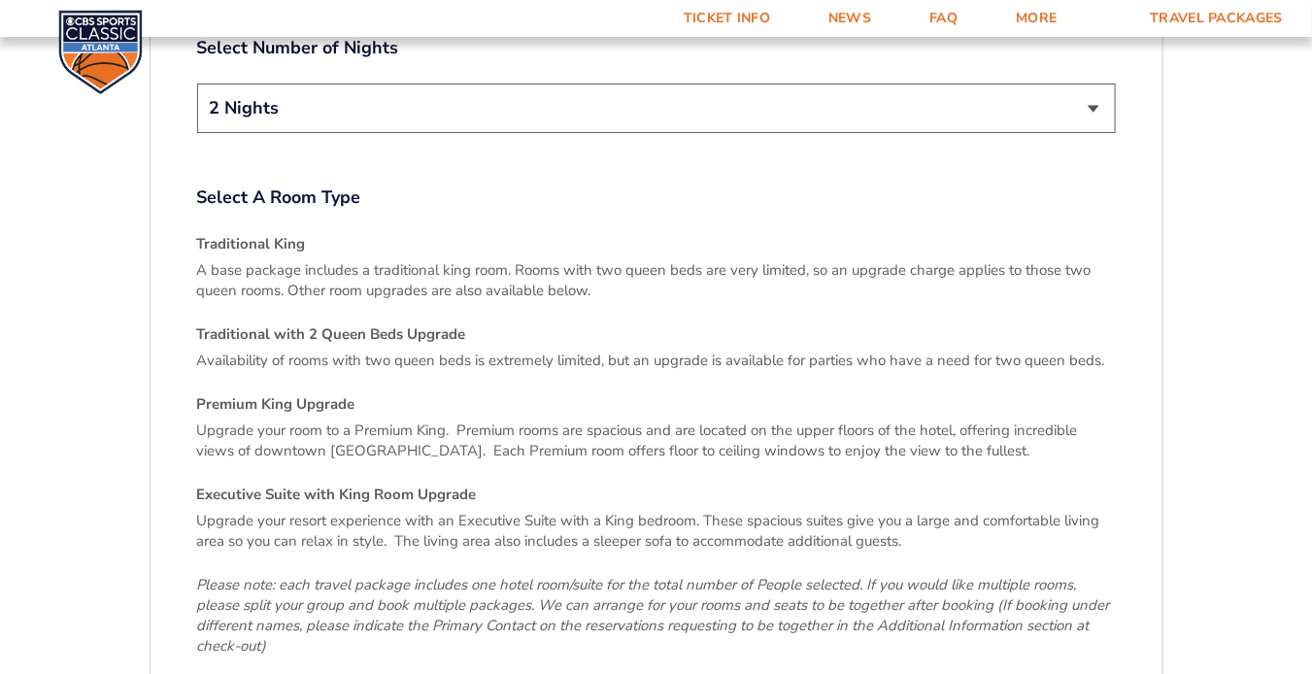
scroll to position [3269, 0]
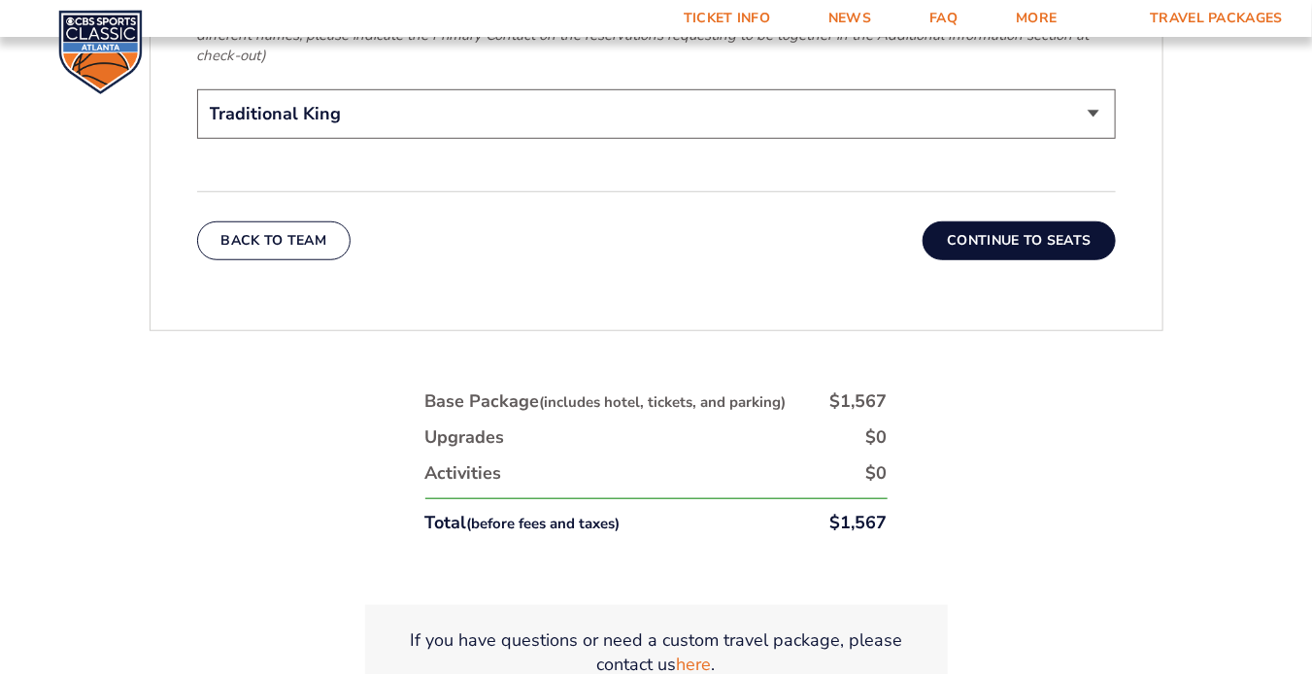
click at [1021, 221] on button "Continue To Seats" at bounding box center [1019, 240] width 192 height 39
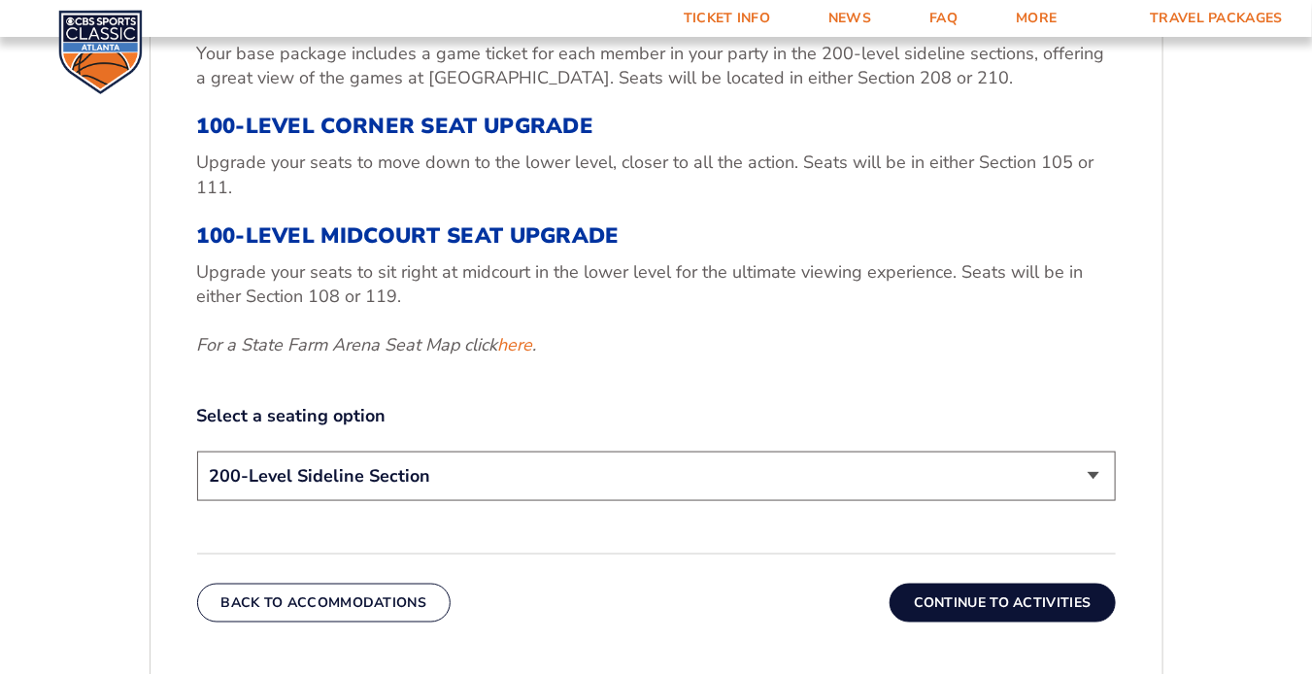
scroll to position [746, 0]
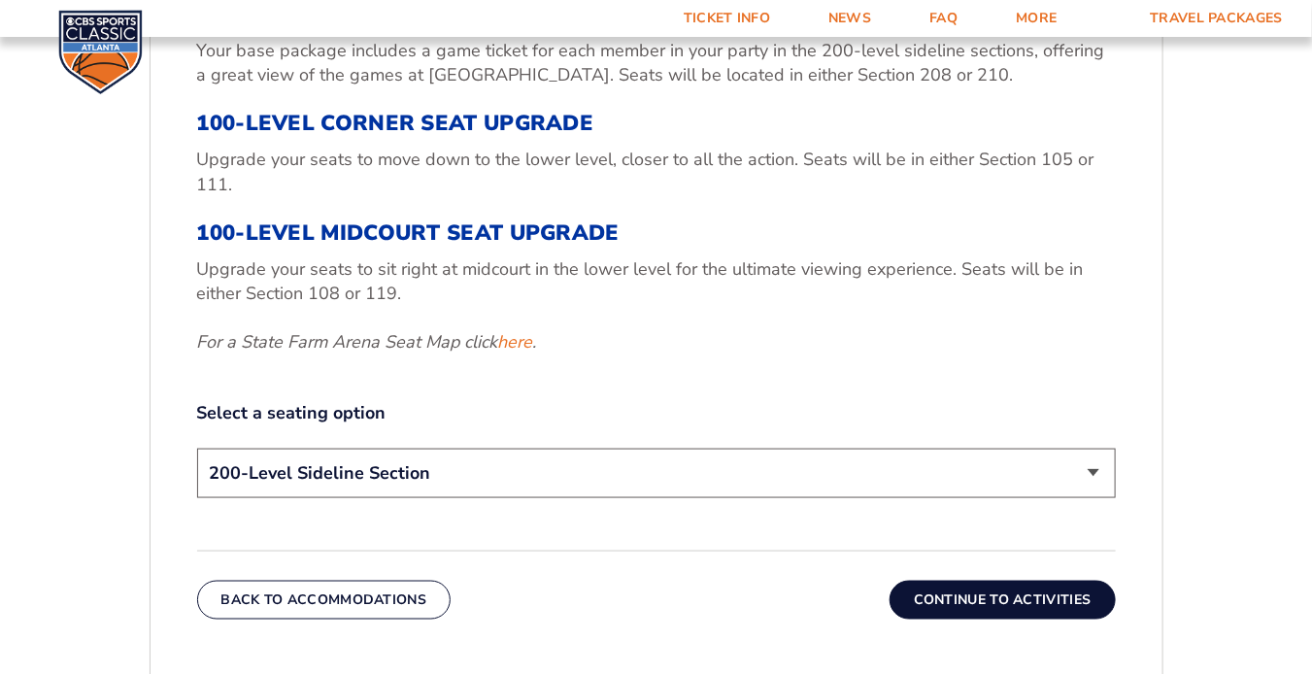
click at [982, 600] on button "Continue To Activities" at bounding box center [1003, 600] width 226 height 39
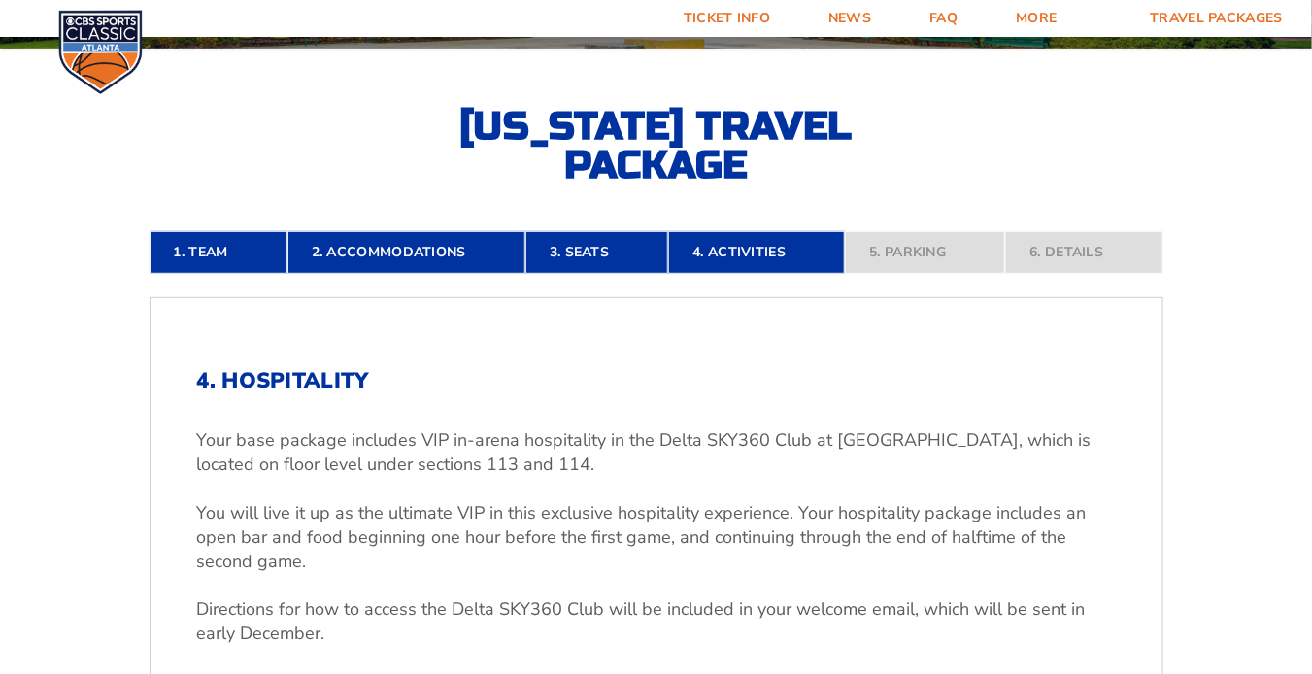
scroll to position [908, 0]
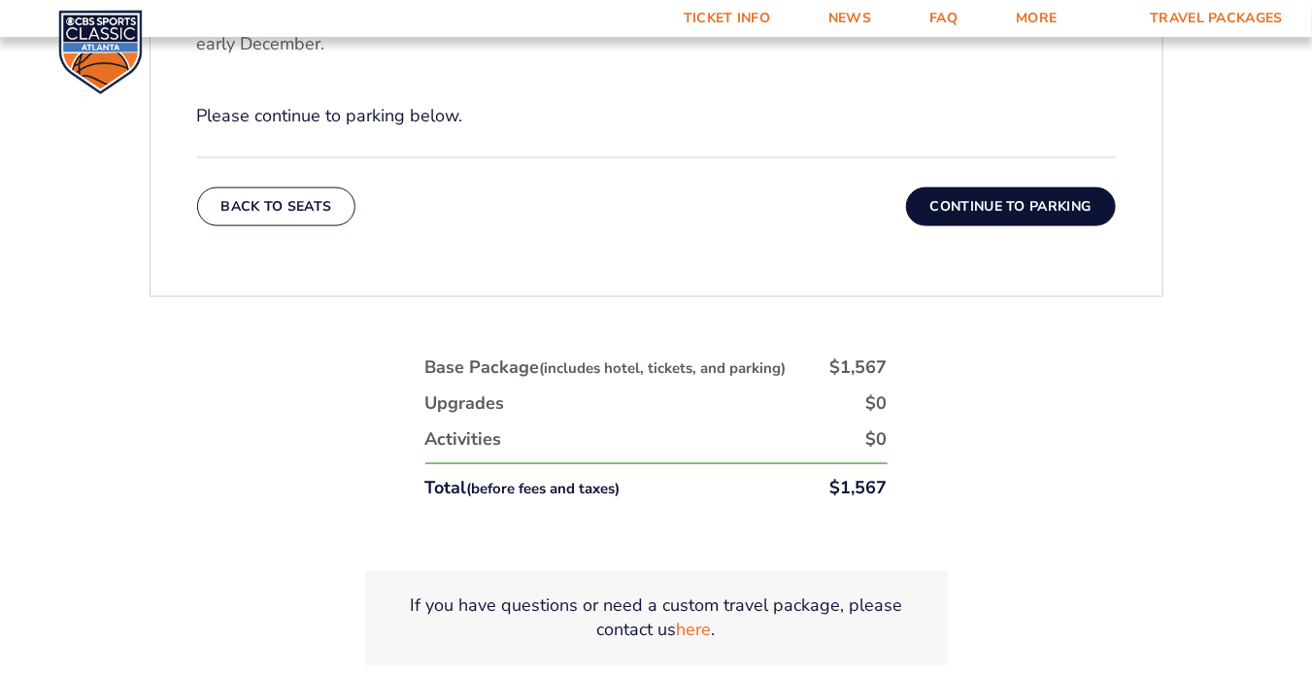
click at [1014, 218] on button "Continue To Parking" at bounding box center [1011, 206] width 210 height 39
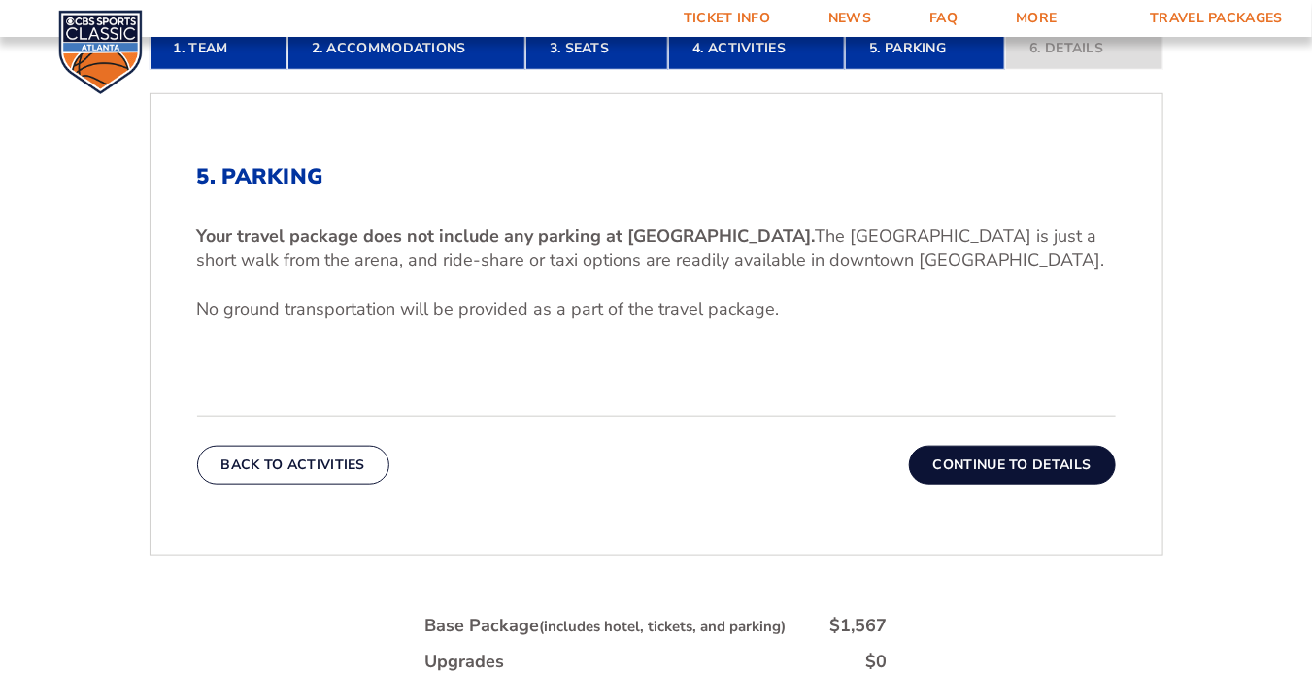
scroll to position [552, 0]
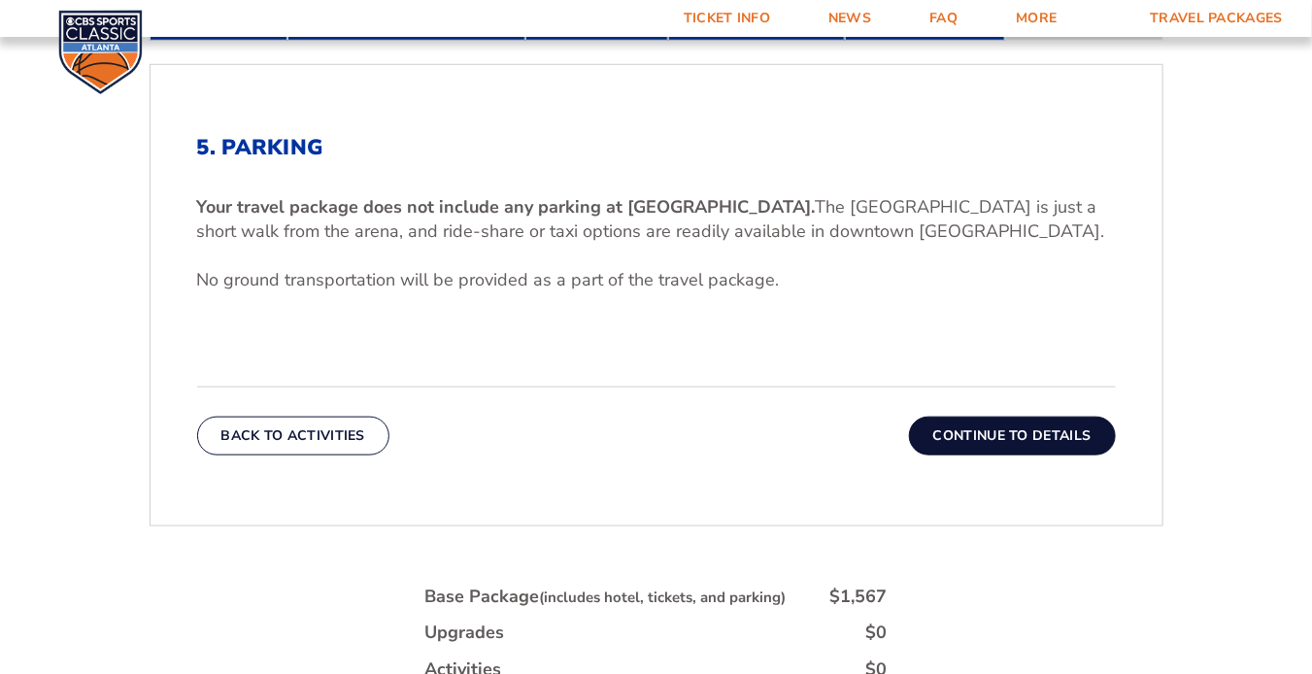
click at [991, 434] on button "Continue To Details" at bounding box center [1012, 436] width 207 height 39
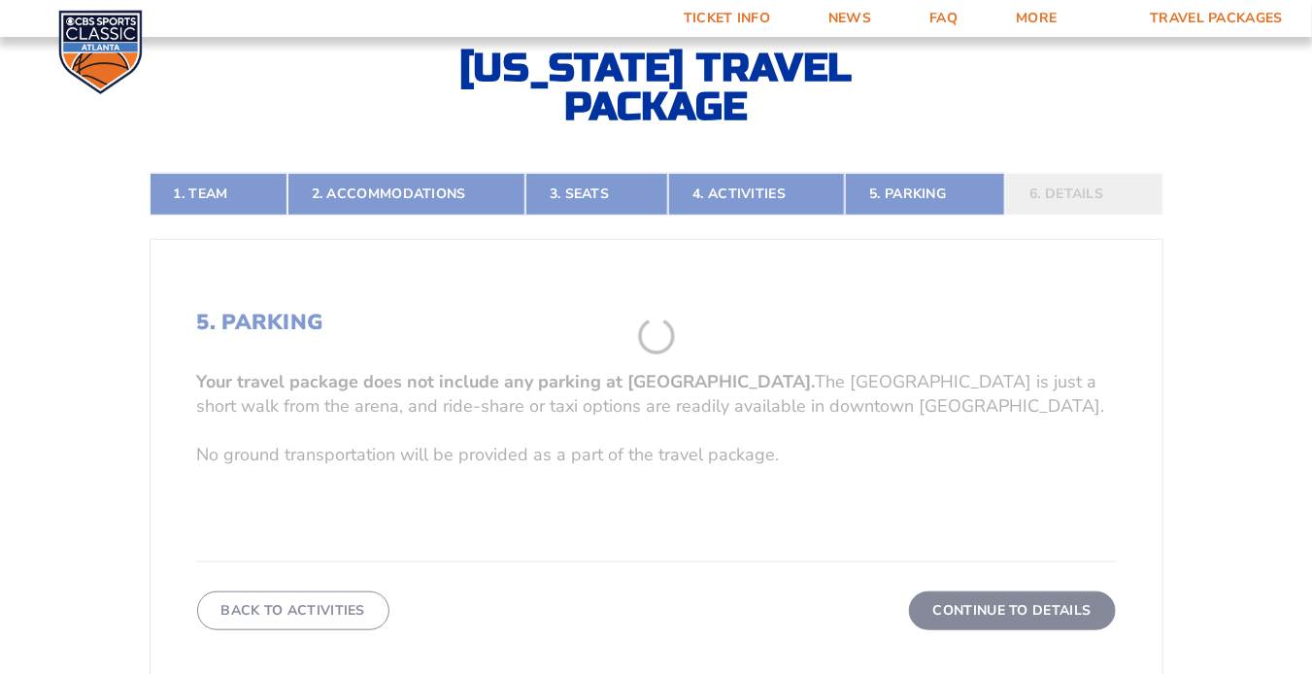
scroll to position [319, 0]
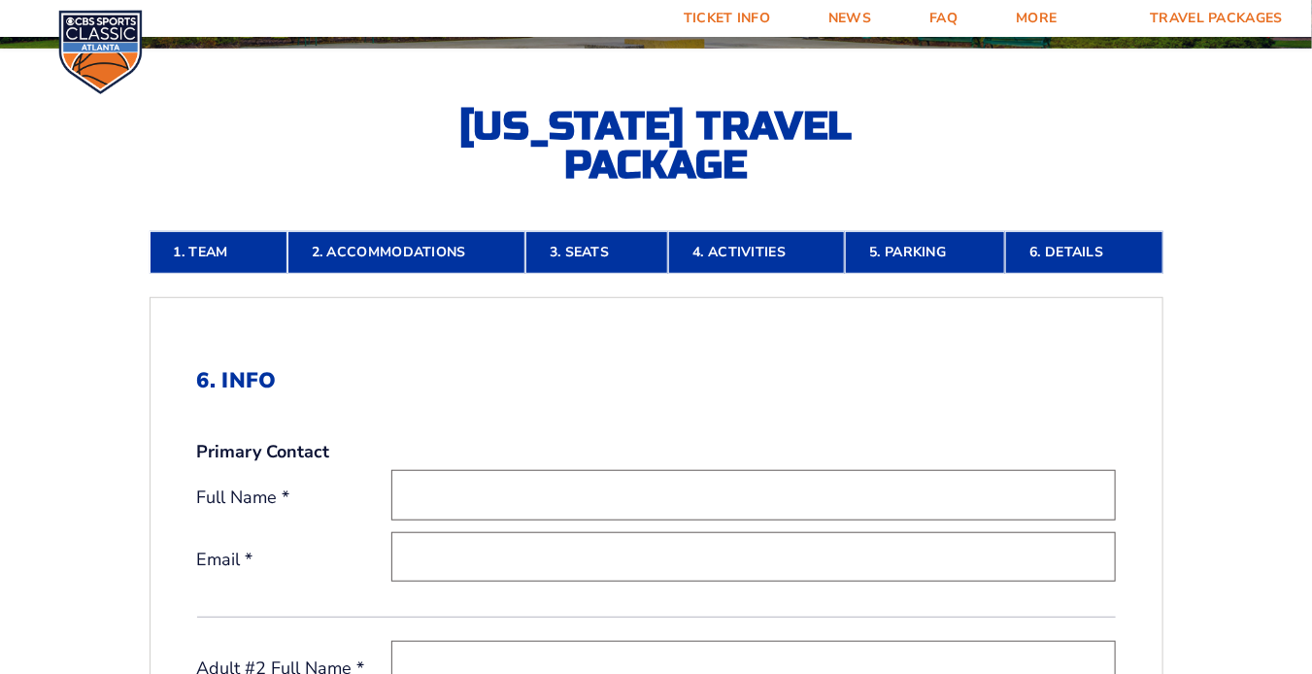
click at [876, 491] on input "text" at bounding box center [753, 495] width 725 height 50
type input "[PERSON_NAME]"
type input "[EMAIL_ADDRESS][DOMAIN_NAME]"
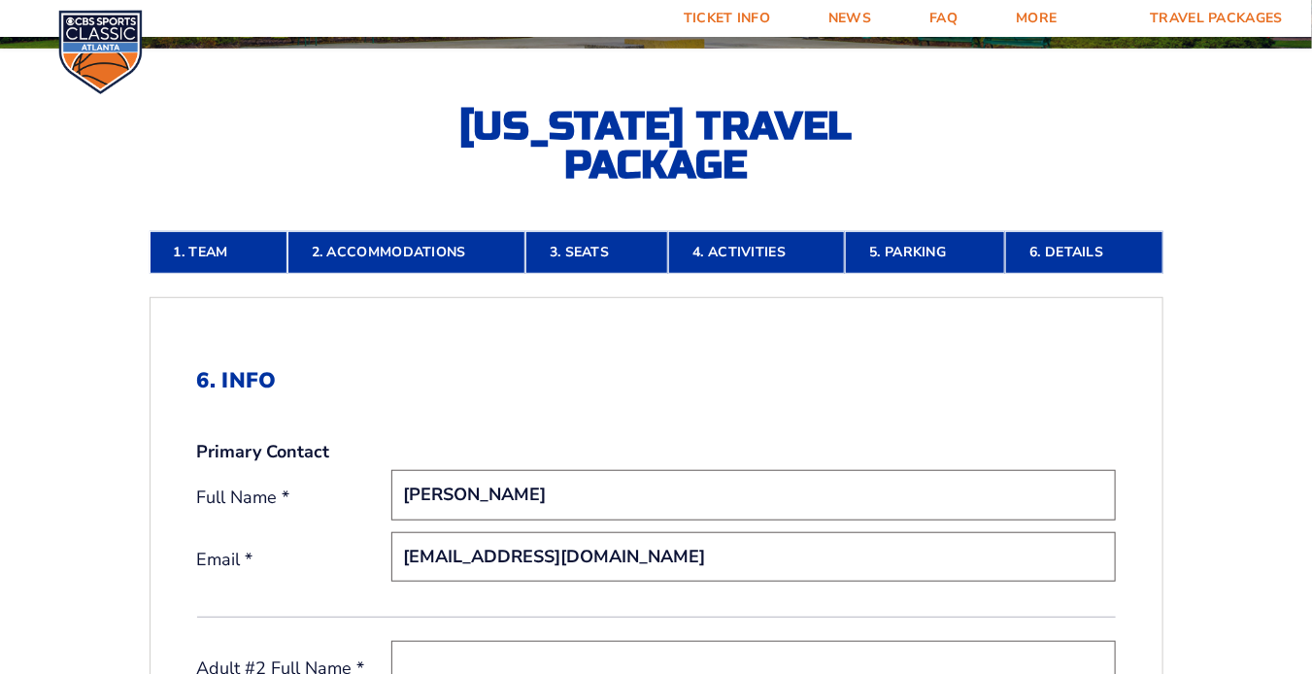
click at [842, 652] on input "text" at bounding box center [753, 666] width 725 height 50
type input "[PERSON_NAME]"
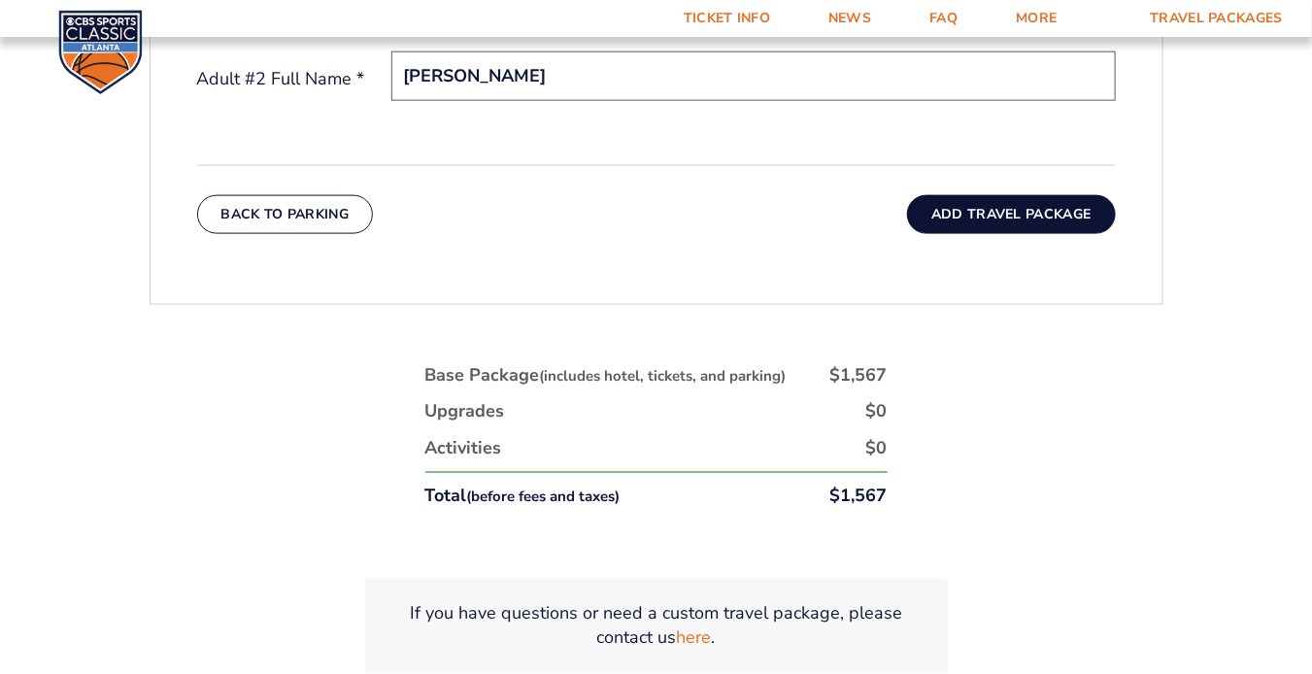
click at [984, 211] on button "Add Travel Package" at bounding box center [1011, 214] width 208 height 39
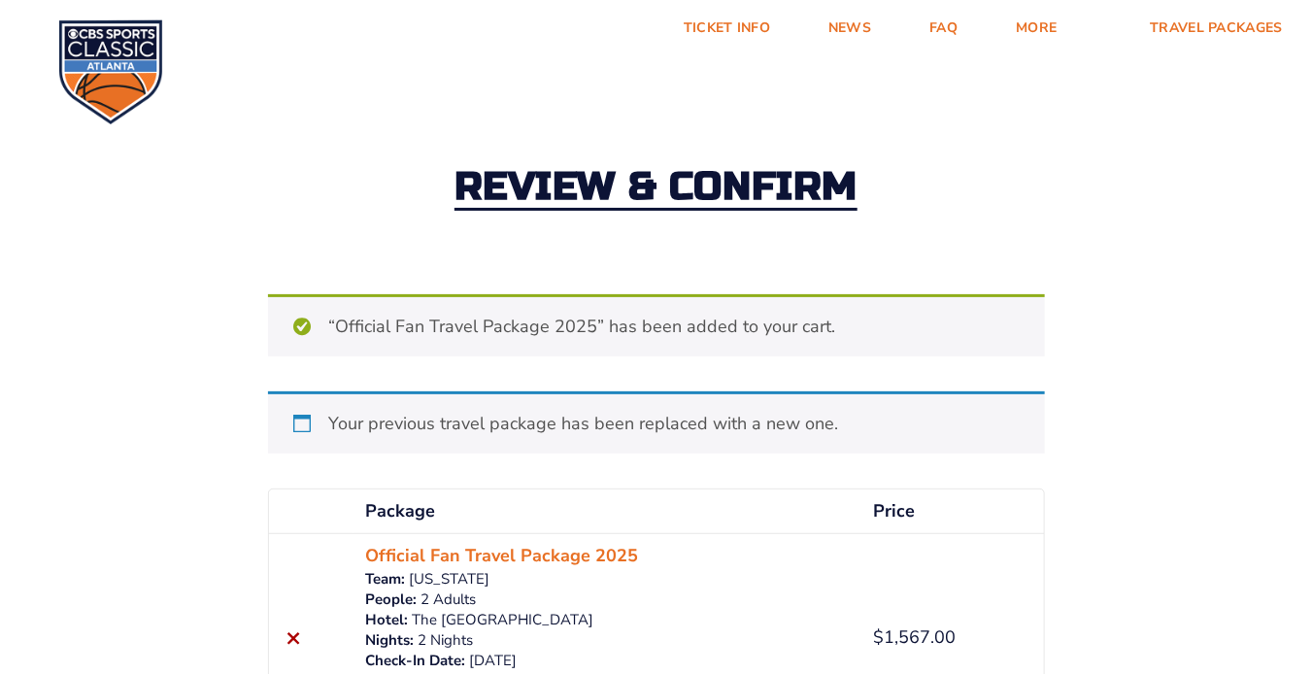
scroll to position [590, 0]
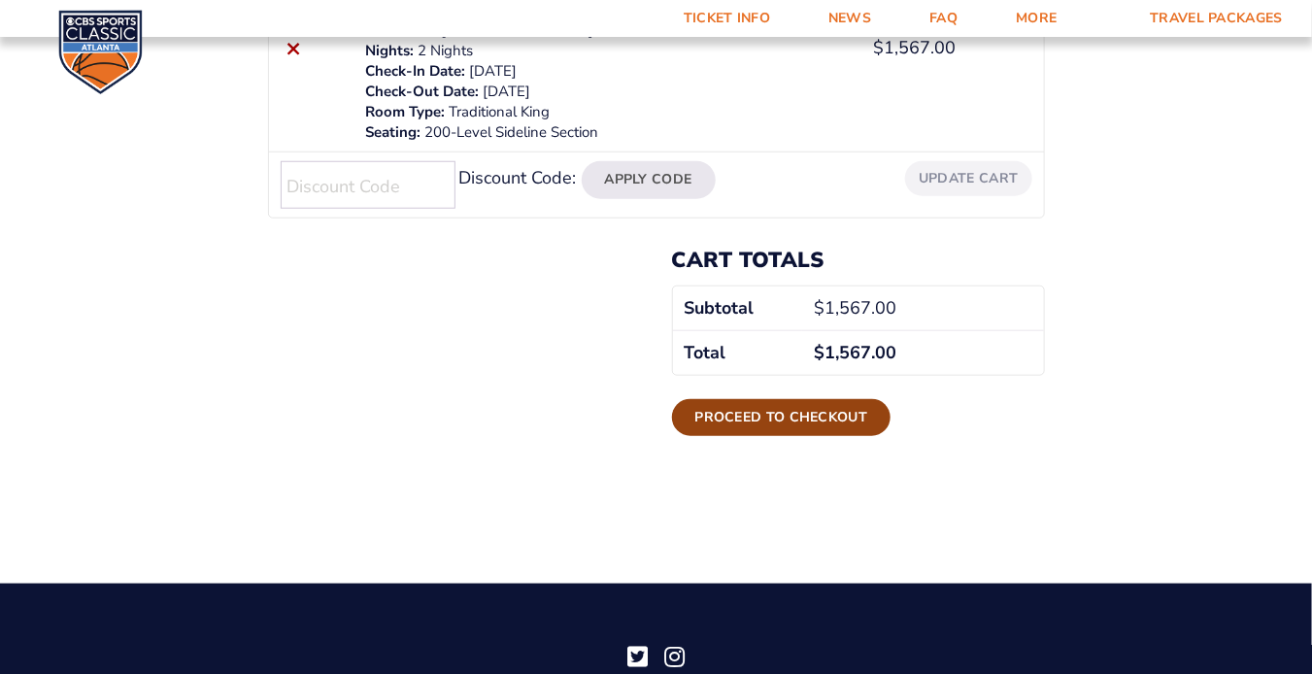
click at [725, 416] on link "Proceed to checkout" at bounding box center [782, 417] width 220 height 37
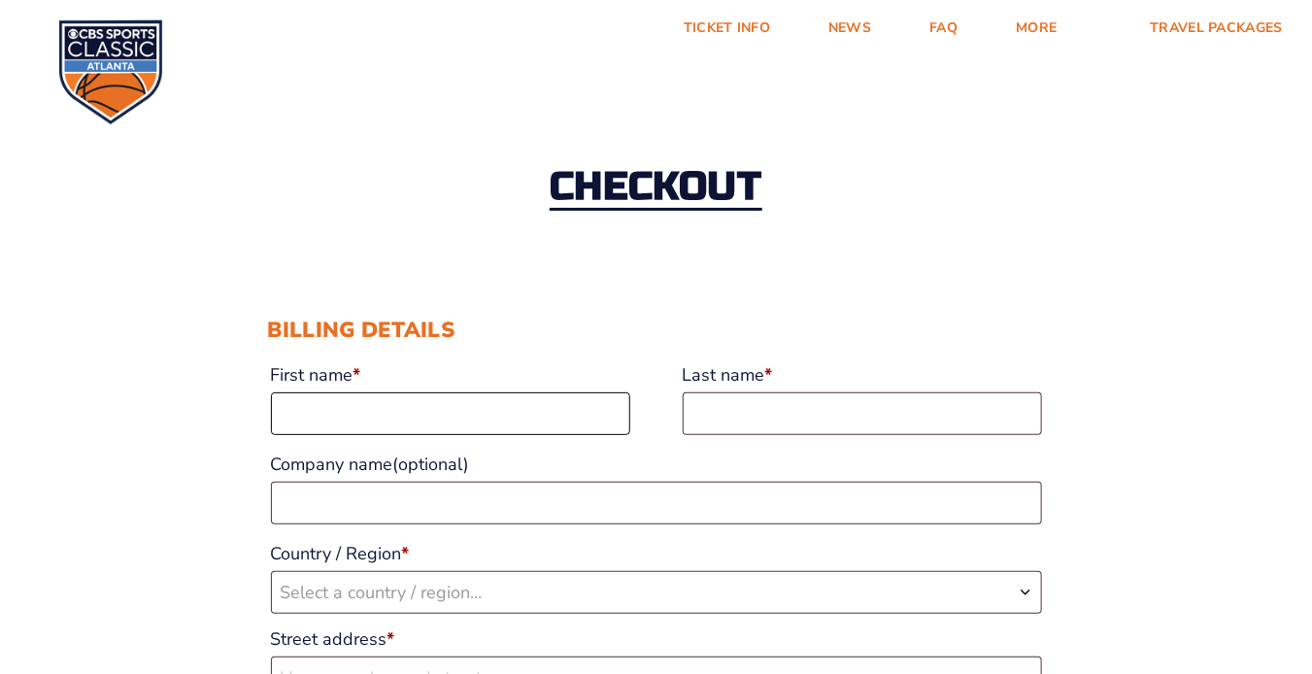
click at [463, 406] on input "First name *" at bounding box center [450, 413] width 359 height 43
type input "[PERSON_NAME]"
select select "US"
type input "86 White Grass Ct"
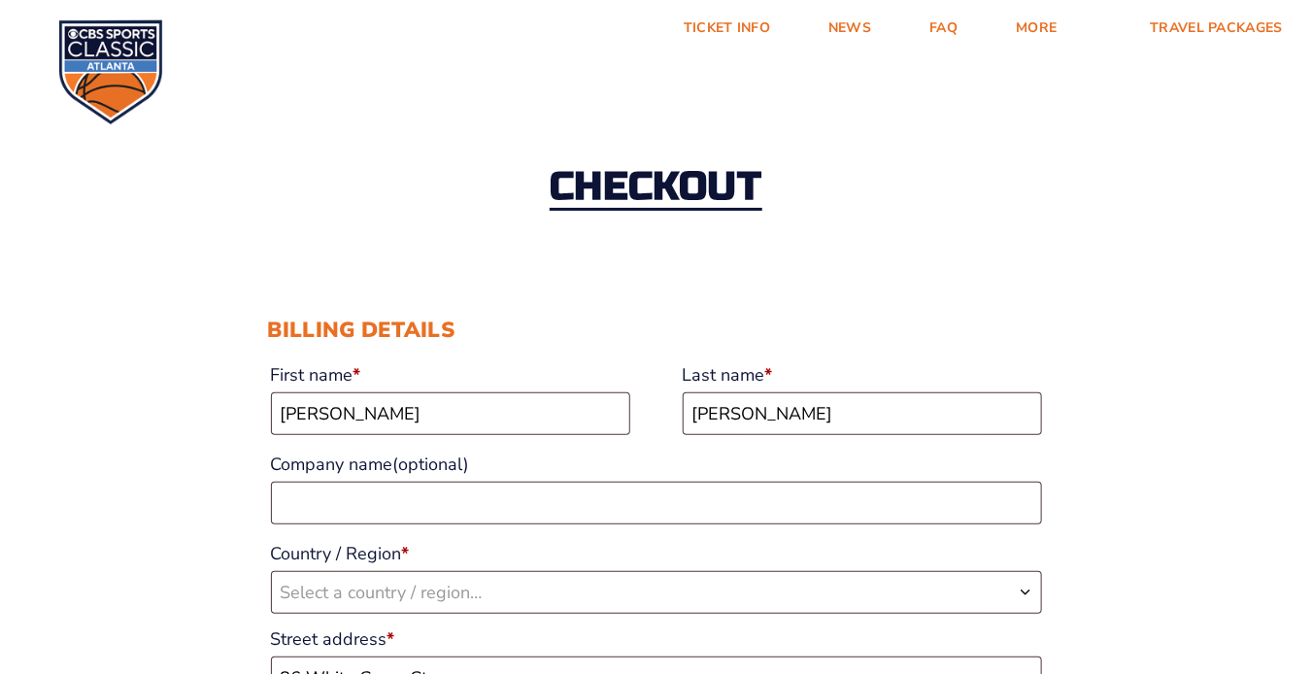
type input "St. [PERSON_NAME]"
type input "32259"
type input "18595528264"
type input "[EMAIL_ADDRESS][DOMAIN_NAME]"
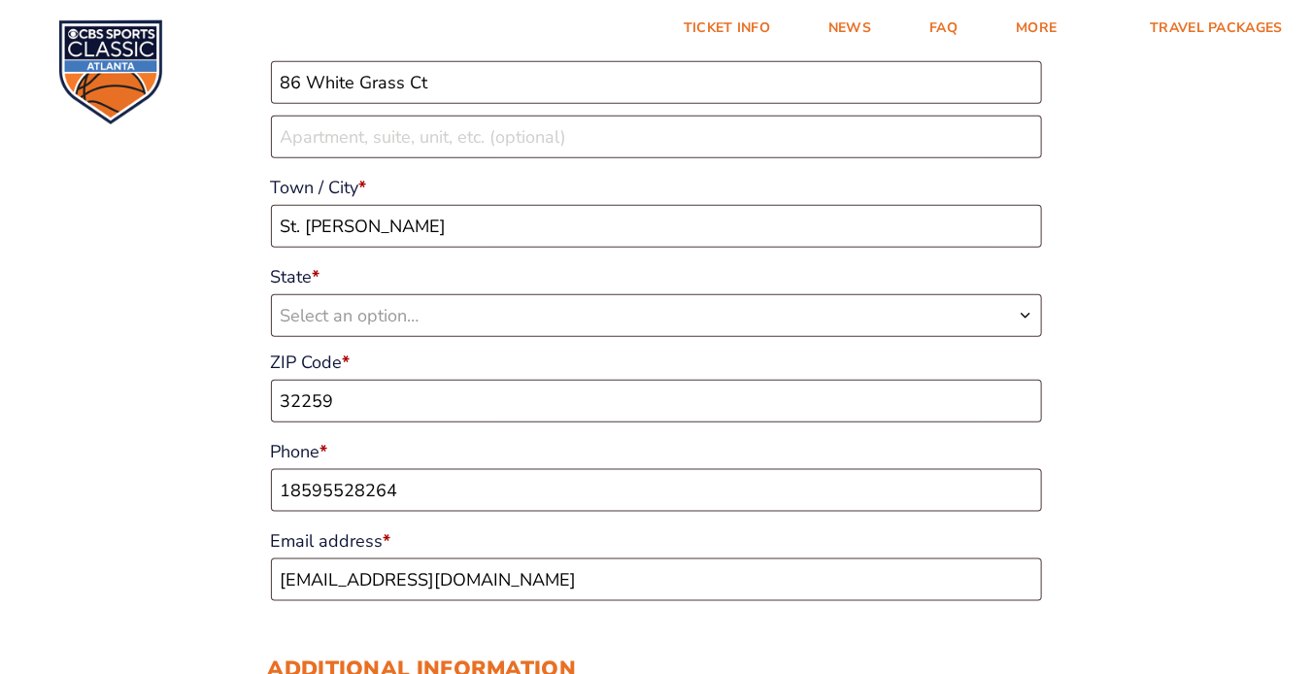
select select "US"
select select "FL"
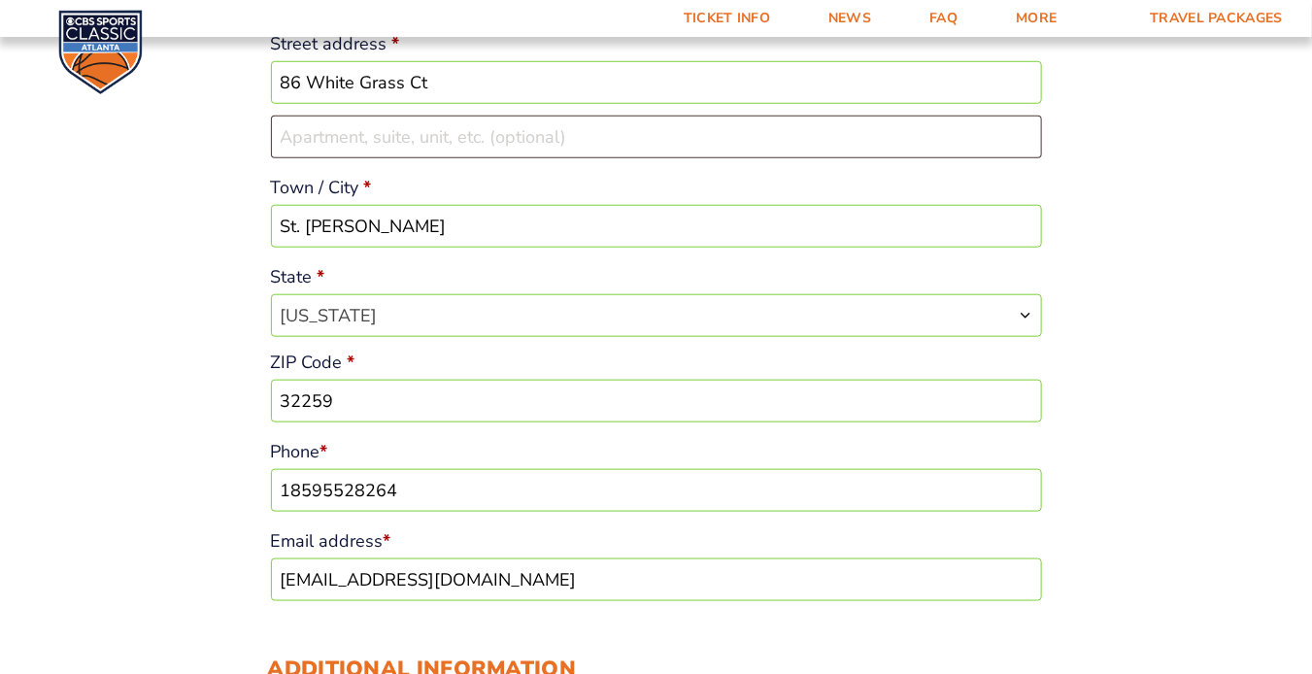
scroll to position [1186, 0]
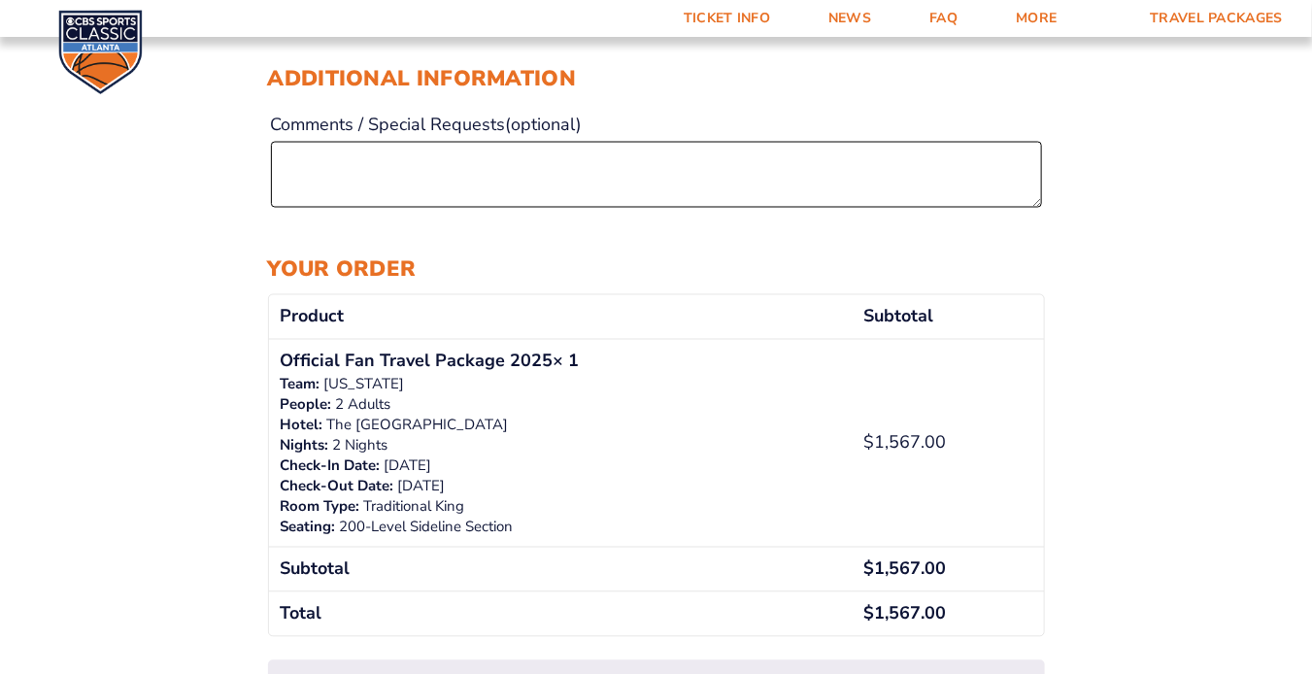
click at [693, 166] on textarea "Comments / Special Requests (optional)" at bounding box center [656, 175] width 771 height 66
type textarea "I"
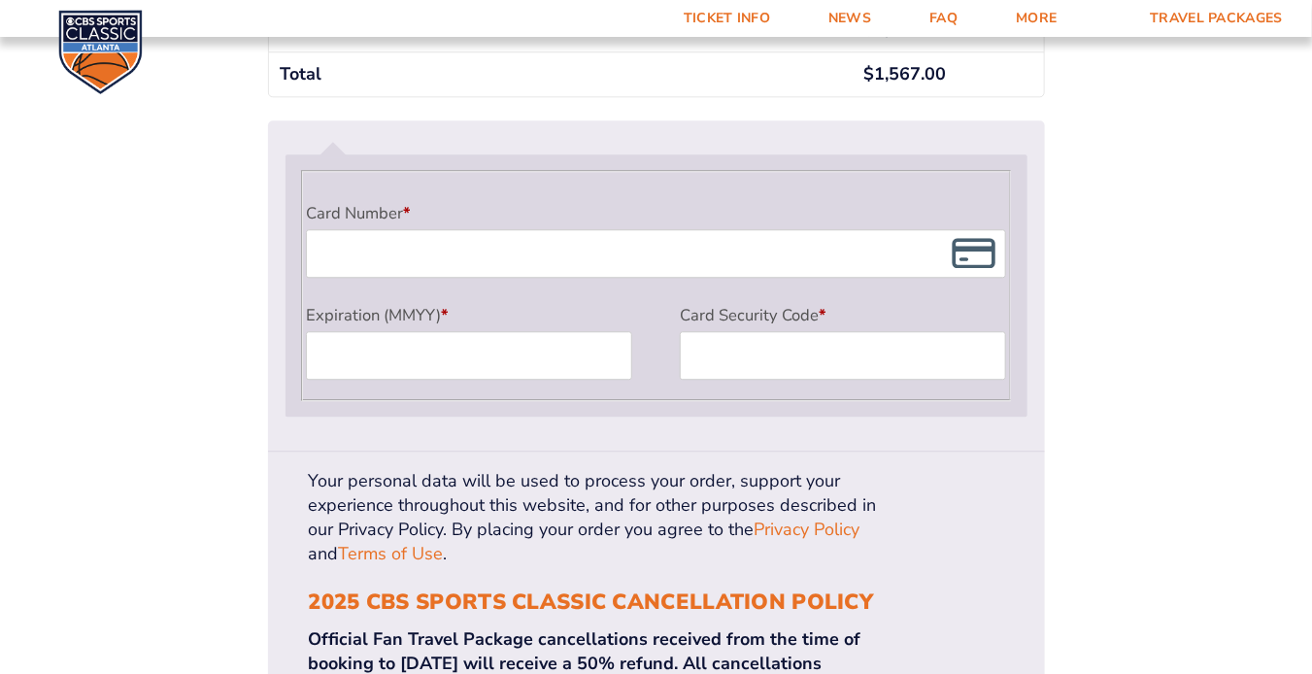
scroll to position [1773, 0]
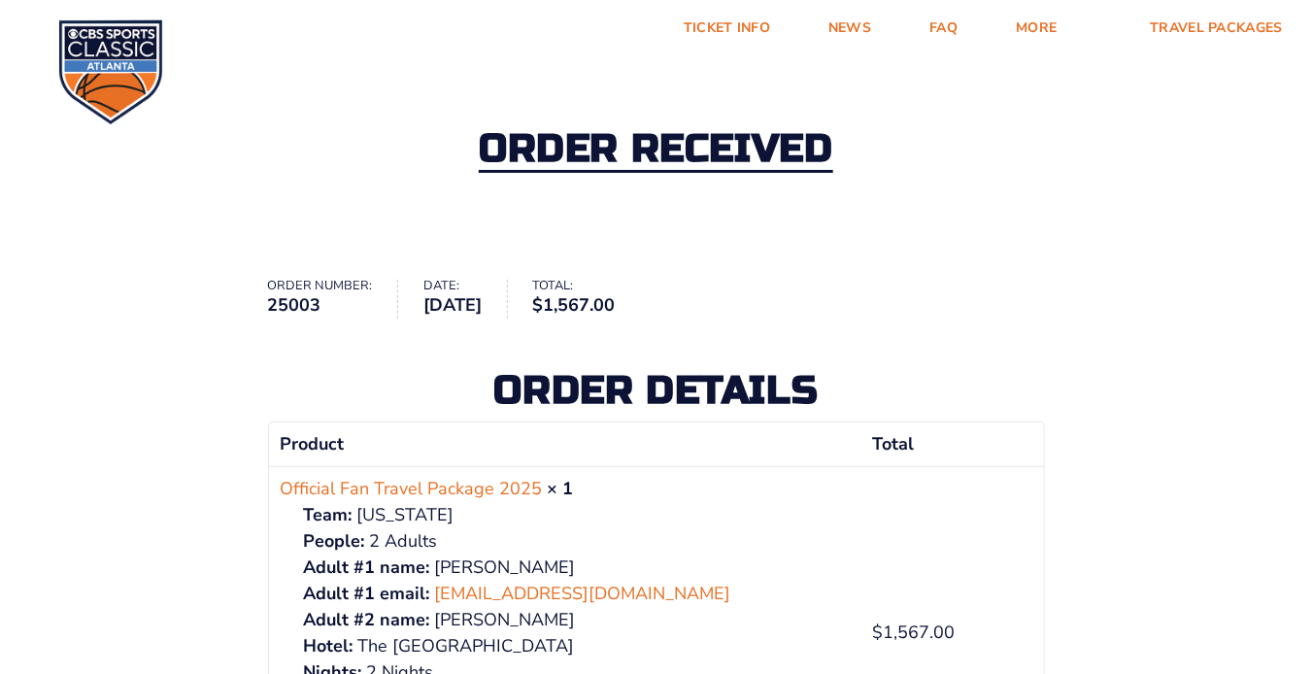
scroll to position [39, 0]
